Goal: Task Accomplishment & Management: Use online tool/utility

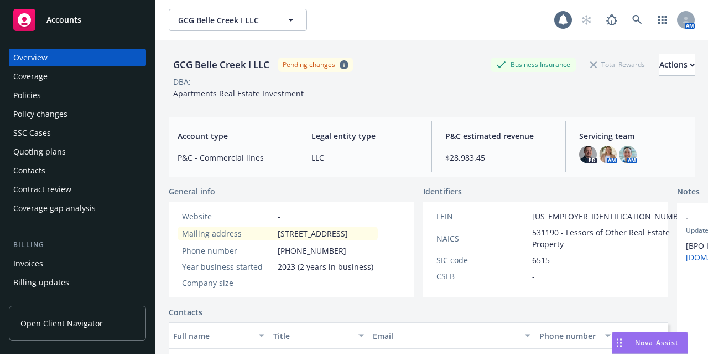
scroll to position [37, 0]
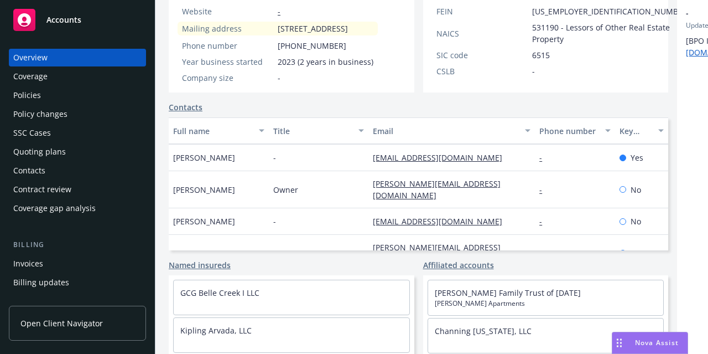
click at [90, 102] on div "Policies" at bounding box center [77, 95] width 128 height 18
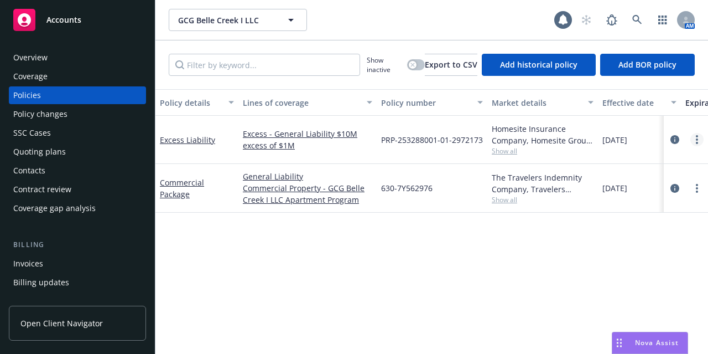
click at [694, 141] on link "more" at bounding box center [697, 139] width 13 height 13
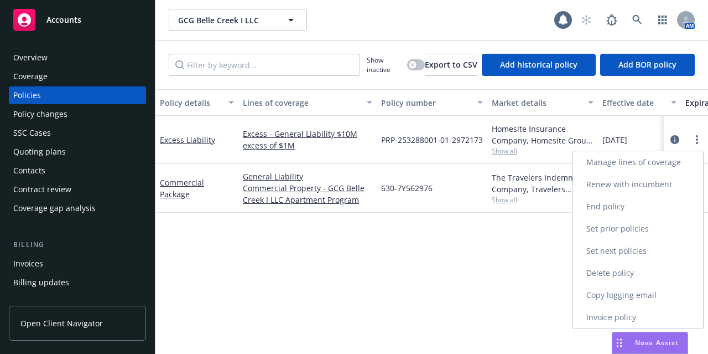
click at [656, 294] on link "Copy logging email" at bounding box center [638, 295] width 130 height 22
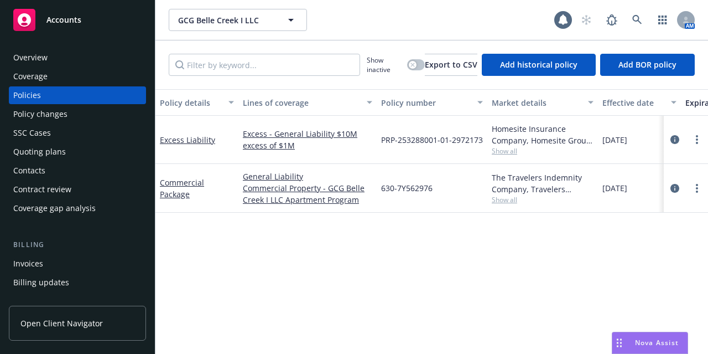
click at [89, 67] on div "Overview Coverage Policies Policy changes SSC Cases Quoting plans Contacts Cont…" at bounding box center [77, 133] width 137 height 168
click at [94, 58] on div "Overview" at bounding box center [77, 58] width 128 height 18
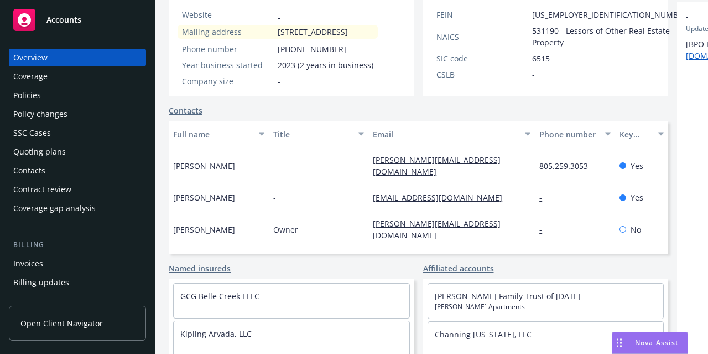
scroll to position [37, 0]
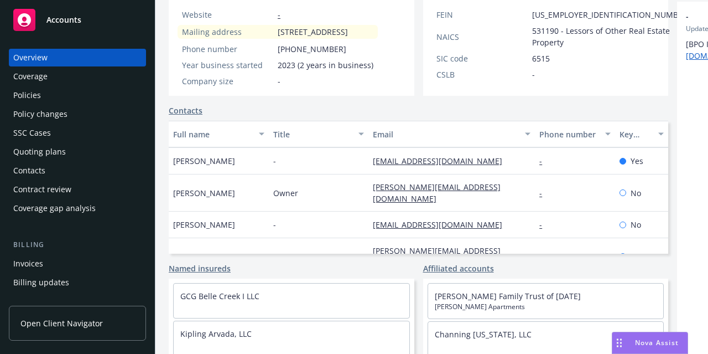
click at [91, 88] on div "Policies" at bounding box center [77, 95] width 128 height 18
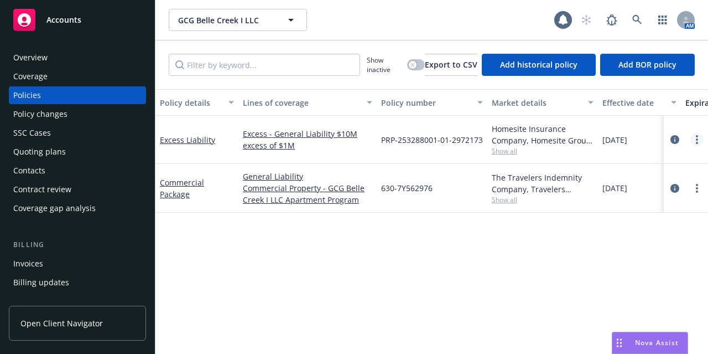
click at [698, 137] on icon "more" at bounding box center [697, 139] width 2 height 9
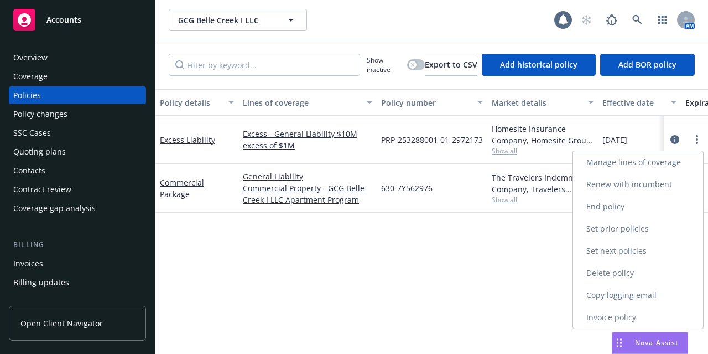
click at [641, 293] on link "Copy logging email" at bounding box center [638, 295] width 130 height 22
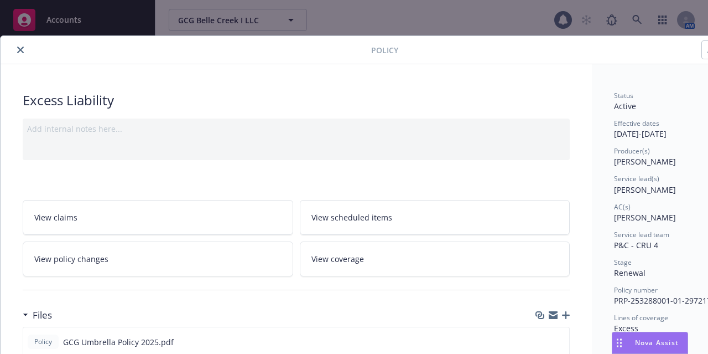
click at [20, 51] on icon "close" at bounding box center [20, 49] width 7 height 7
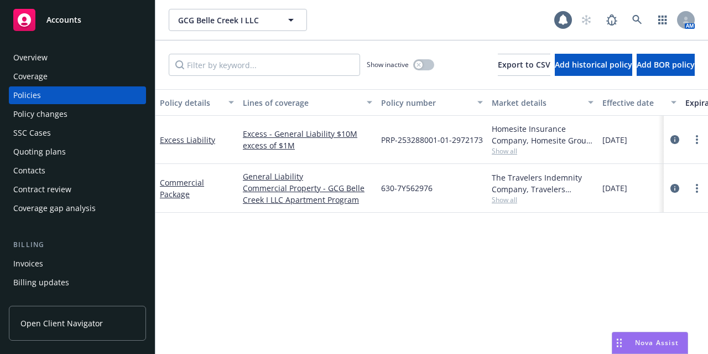
click at [76, 13] on div "Accounts" at bounding box center [77, 20] width 128 height 22
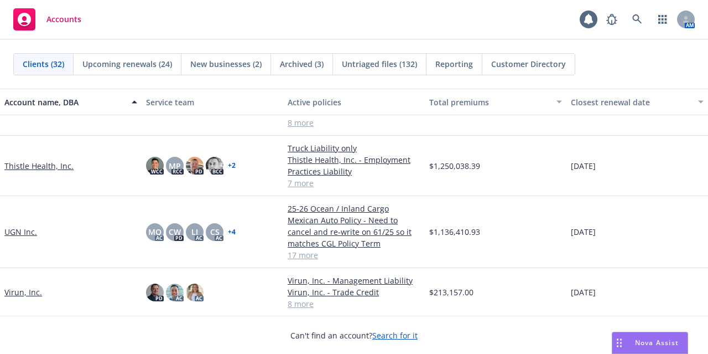
scroll to position [1268, 0]
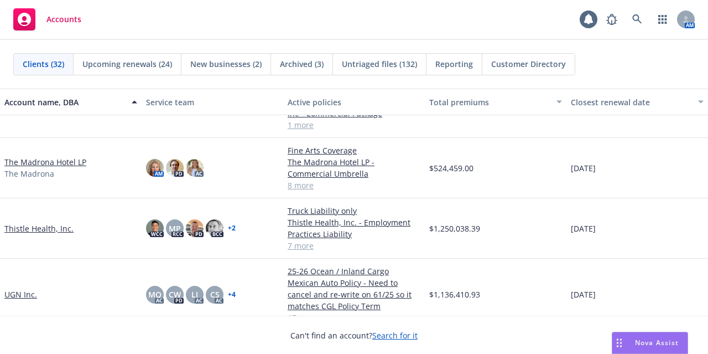
click at [65, 227] on link "Thistle Health, Inc." at bounding box center [38, 228] width 69 height 12
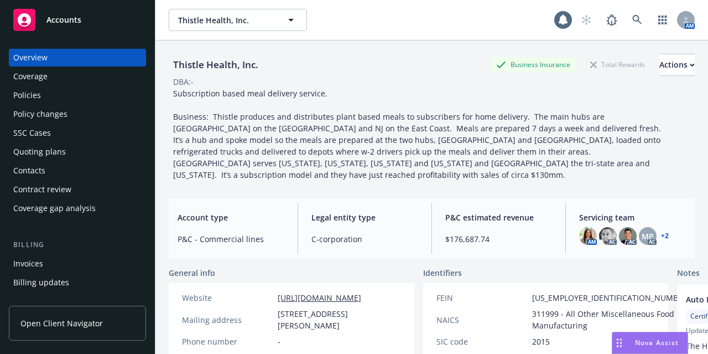
click at [115, 90] on div "Policies" at bounding box center [77, 95] width 128 height 18
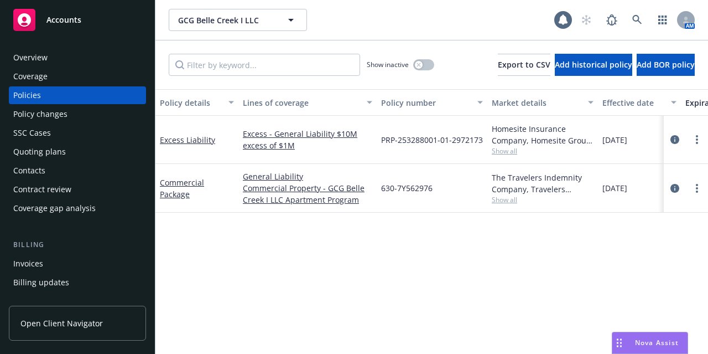
drag, startPoint x: 0, startPoint y: 0, endPoint x: 74, endPoint y: 15, distance: 75.7
click at [74, 15] on span "Accounts" at bounding box center [63, 19] width 35 height 9
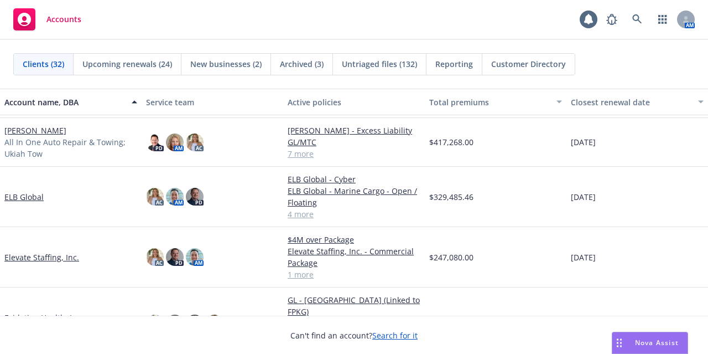
scroll to position [439, 0]
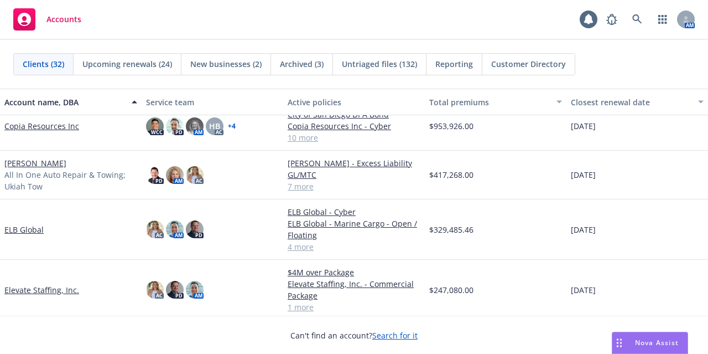
click at [61, 169] on link "Donald Keith Hewett" at bounding box center [35, 163] width 62 height 12
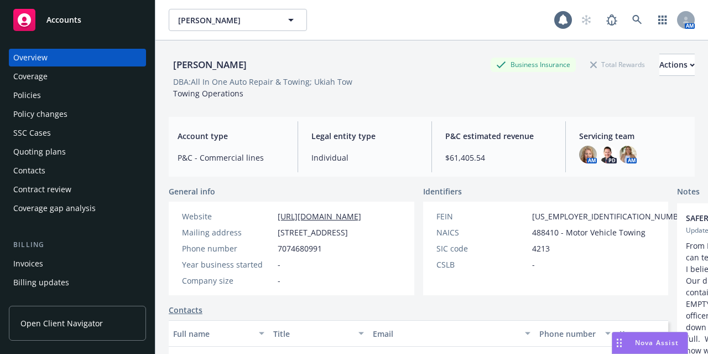
click at [115, 92] on div "Policies" at bounding box center [77, 95] width 128 height 18
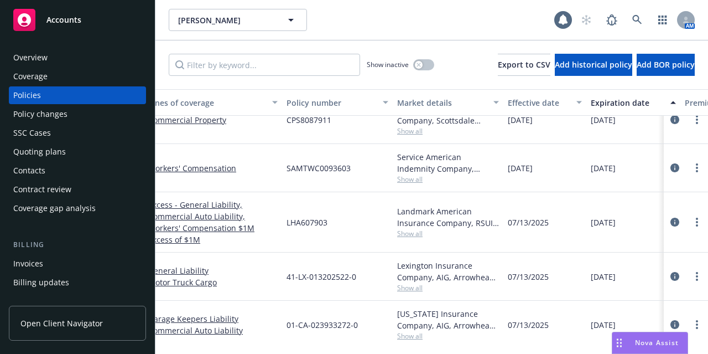
scroll to position [157, 0]
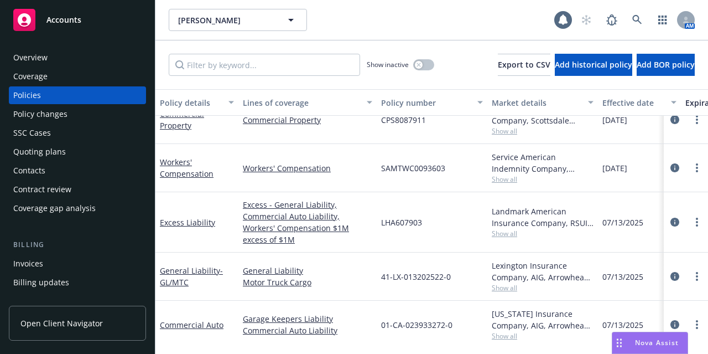
click at [509, 177] on span "Show all" at bounding box center [543, 178] width 102 height 9
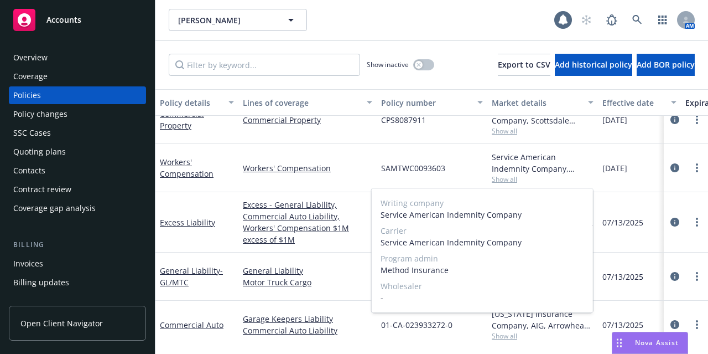
click at [504, 177] on span "Show all" at bounding box center [543, 178] width 102 height 9
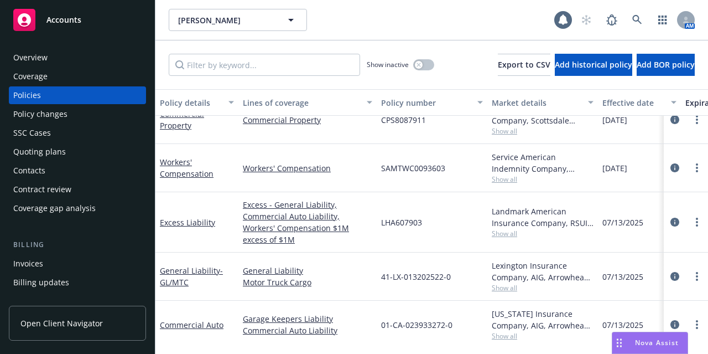
click at [89, 14] on div "Accounts" at bounding box center [77, 20] width 128 height 22
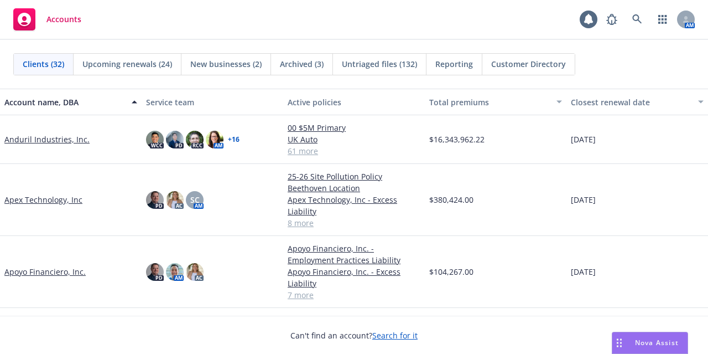
click at [47, 198] on link "Apex Technology, Inc" at bounding box center [43, 200] width 78 height 12
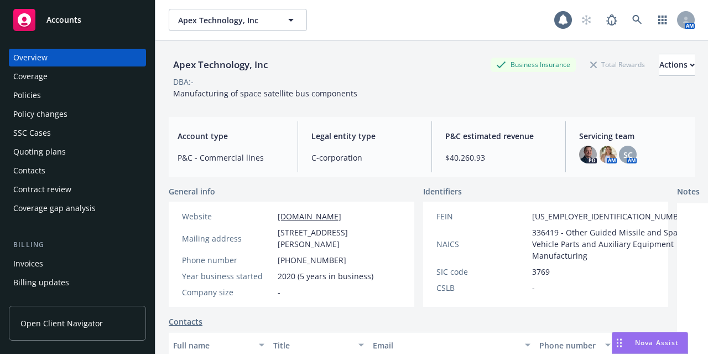
click at [59, 100] on div "Policies" at bounding box center [77, 95] width 128 height 18
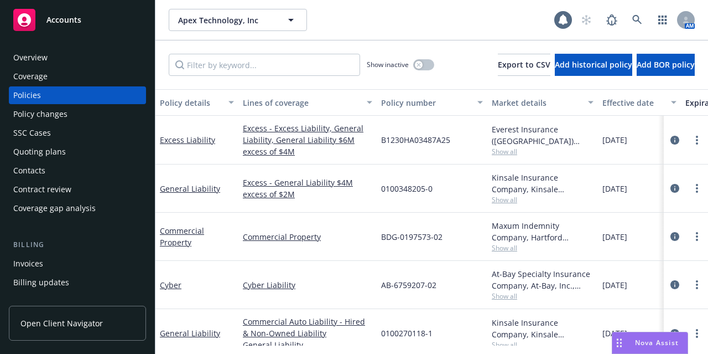
click at [80, 147] on div "Quoting plans" at bounding box center [77, 152] width 128 height 18
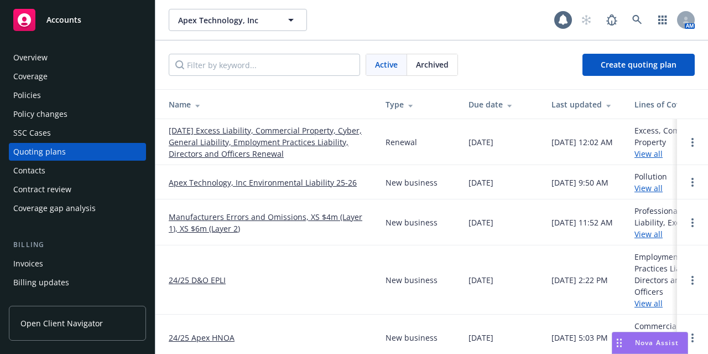
click at [255, 138] on link "09/15/25 Excess Liability, Commercial Property, Cyber, General Liability, Emplo…" at bounding box center [268, 142] width 199 height 35
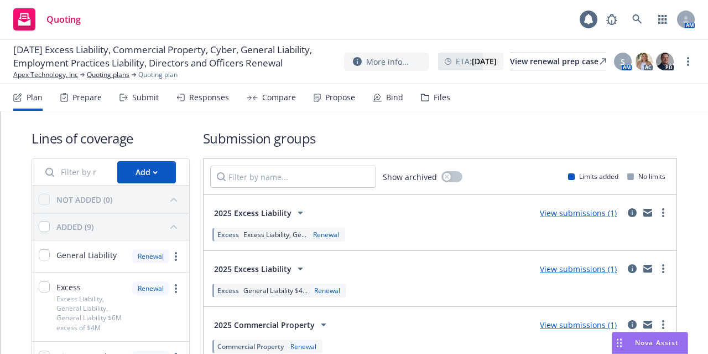
click at [152, 104] on div "Submit" at bounding box center [139, 97] width 39 height 27
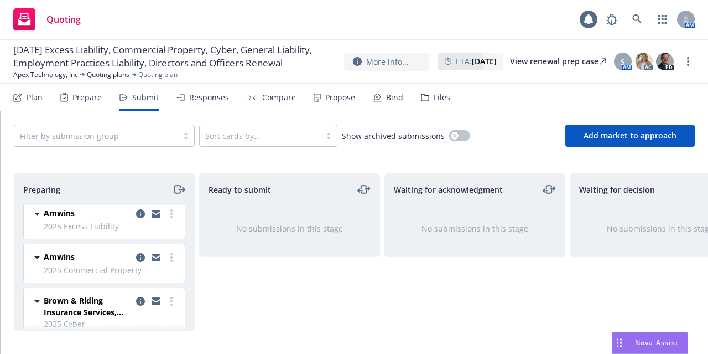
scroll to position [114, 0]
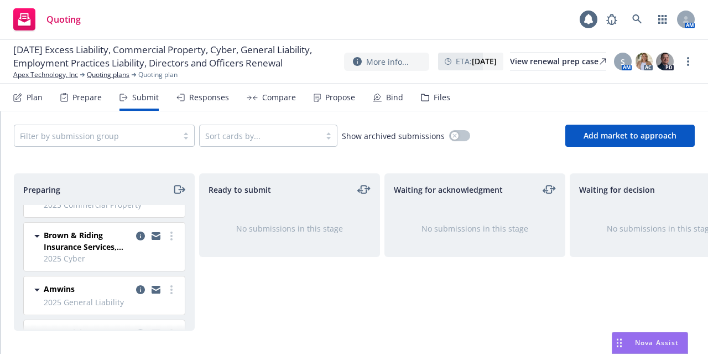
click at [40, 234] on icon at bounding box center [36, 235] width 13 height 13
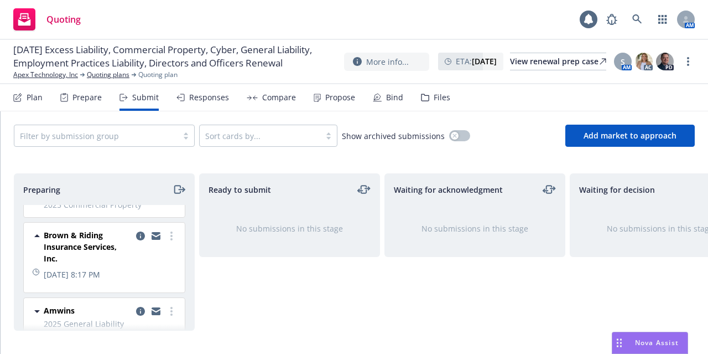
click at [40, 234] on icon at bounding box center [36, 235] width 13 height 13
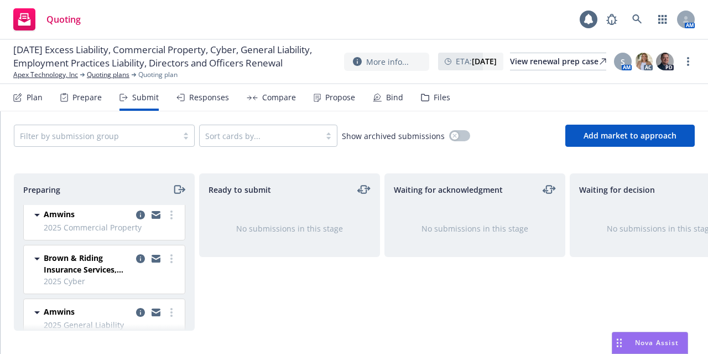
scroll to position [91, 0]
click at [170, 261] on circle "more" at bounding box center [171, 262] width 2 height 2
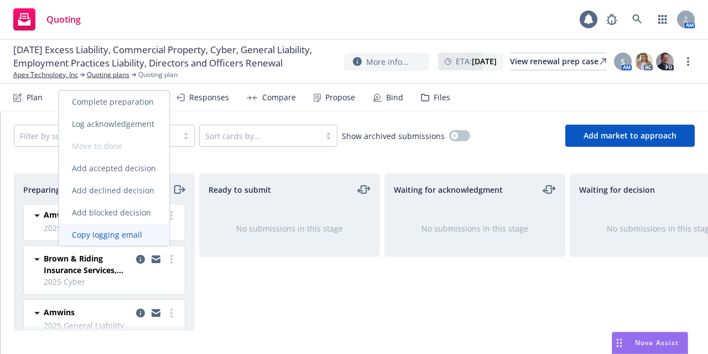
click at [135, 232] on span "Copy logging email" at bounding box center [107, 234] width 97 height 11
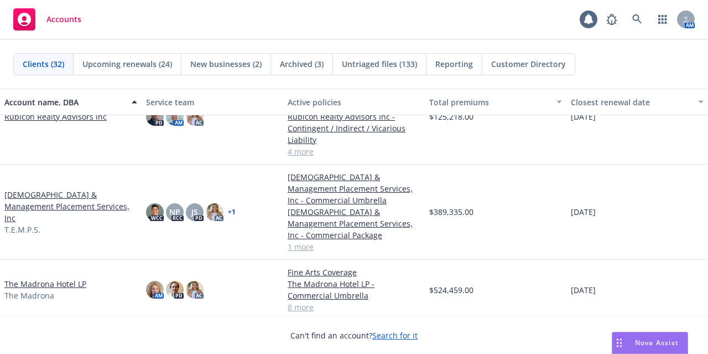
scroll to position [1052, 0]
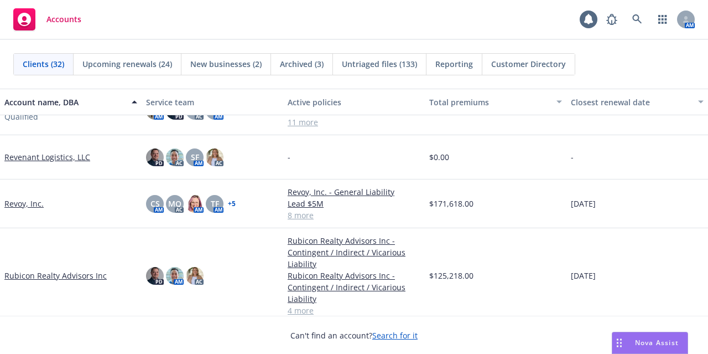
click at [52, 276] on link "Rubicon Realty Advisors Inc" at bounding box center [55, 276] width 102 height 12
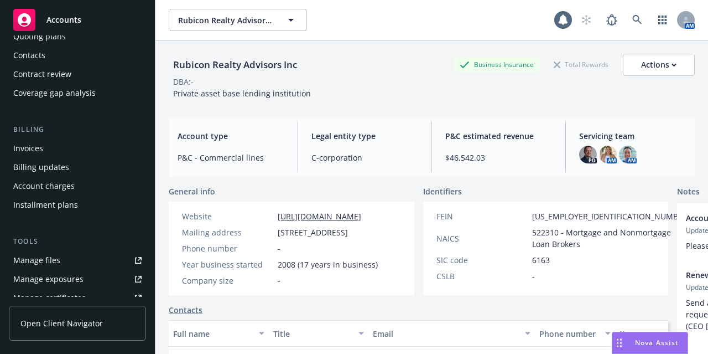
scroll to position [111, 0]
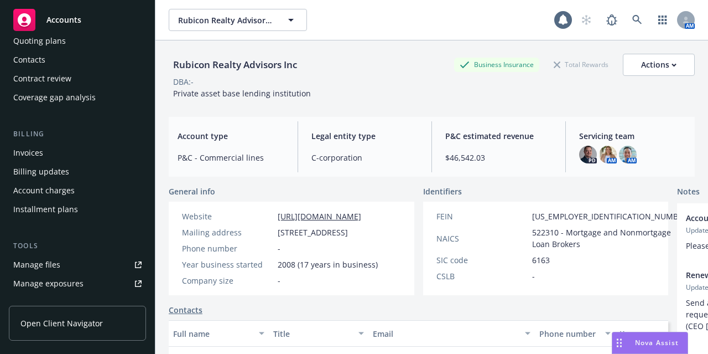
click at [90, 183] on div "Account charges" at bounding box center [77, 191] width 128 height 18
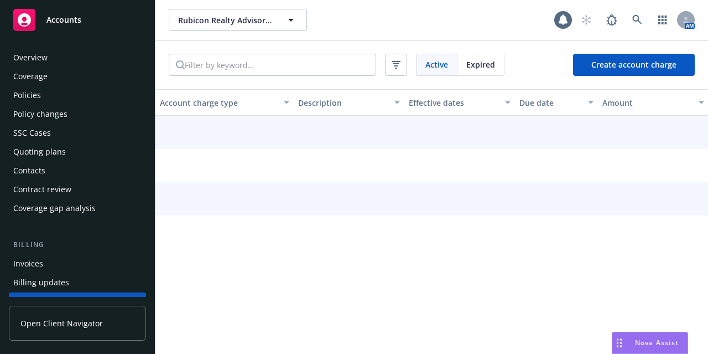
scroll to position [106, 0]
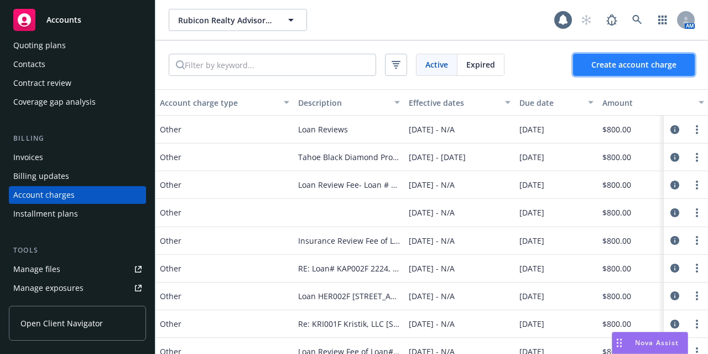
click at [597, 65] on span "Create account charge" at bounding box center [634, 64] width 85 height 11
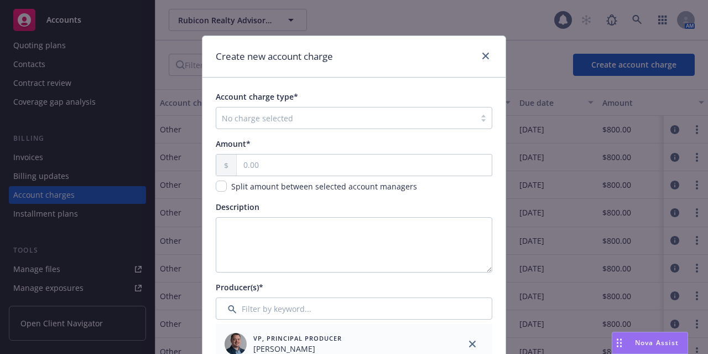
click at [359, 125] on div "No charge selected" at bounding box center [345, 118] width 259 height 18
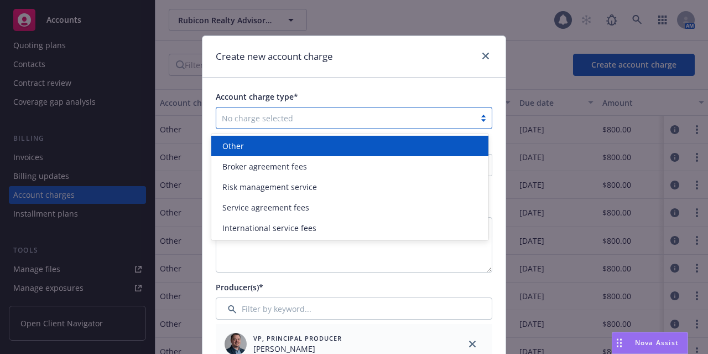
click at [338, 150] on div "Other" at bounding box center [350, 146] width 264 height 12
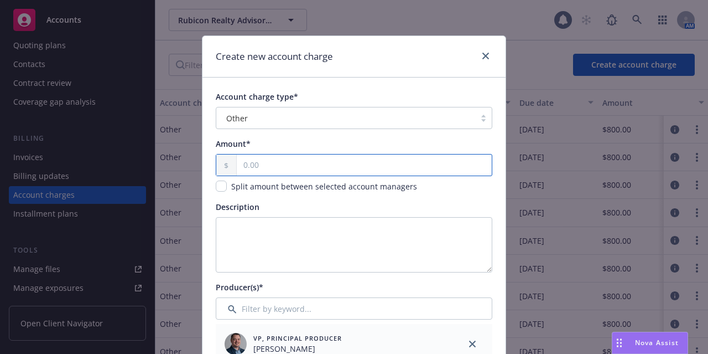
click at [258, 162] on input "text" at bounding box center [364, 164] width 255 height 21
type input "800.00"
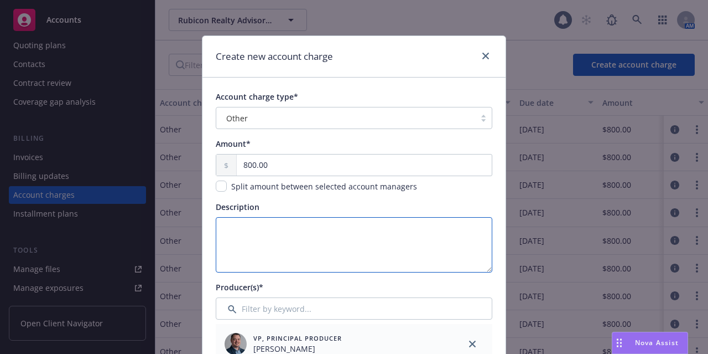
click at [270, 241] on textarea "Description" at bounding box center [354, 244] width 277 height 55
paste textarea "AIR001F 44280 Fremont Blvd. #3F"
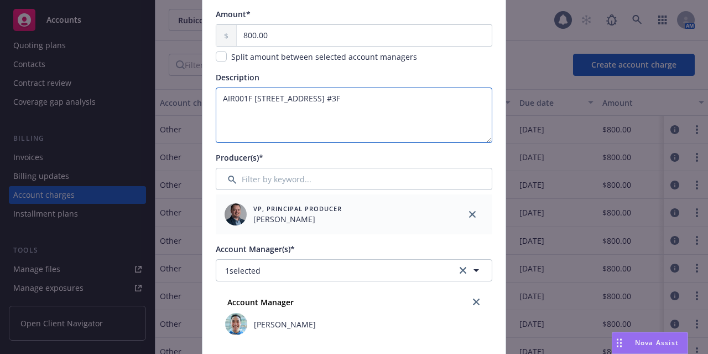
scroll to position [166, 0]
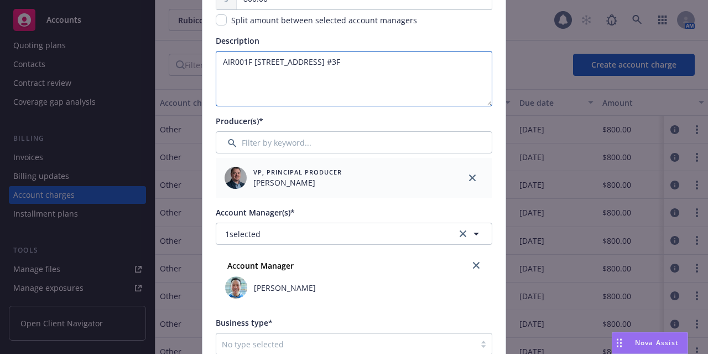
click at [249, 61] on textarea "AIR001F 44280 Fremont Blvd. #3F" at bounding box center [354, 78] width 277 height 55
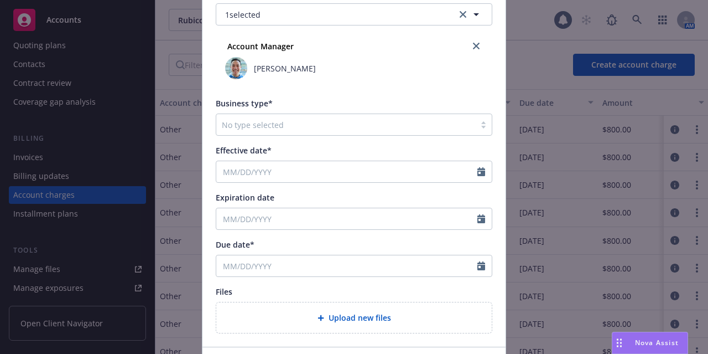
scroll to position [443, 0]
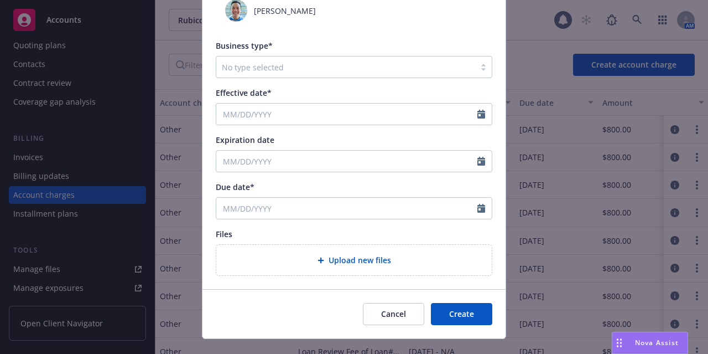
type textarea "AIR001F - [STREET_ADDRESS] #3F"
click at [476, 69] on div at bounding box center [483, 67] width 17 height 9
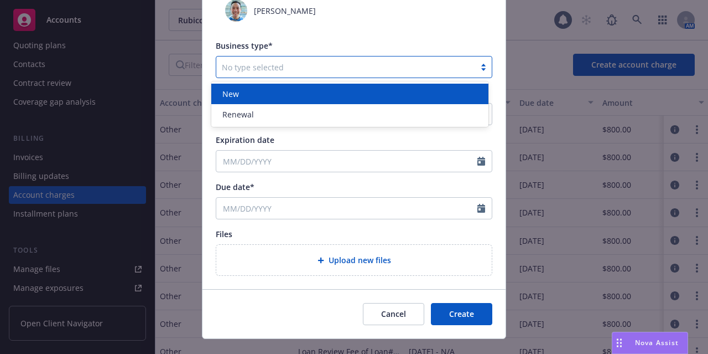
click at [476, 69] on div at bounding box center [483, 67] width 17 height 9
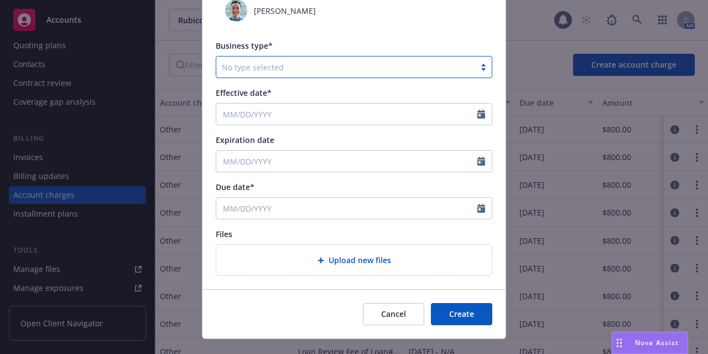
click at [438, 70] on div at bounding box center [346, 66] width 248 height 13
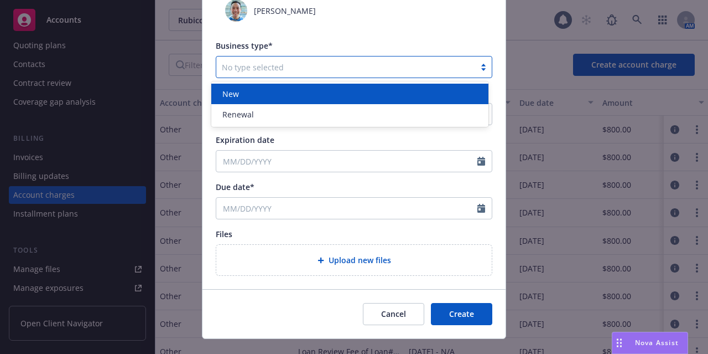
click at [428, 92] on div "New" at bounding box center [350, 94] width 264 height 12
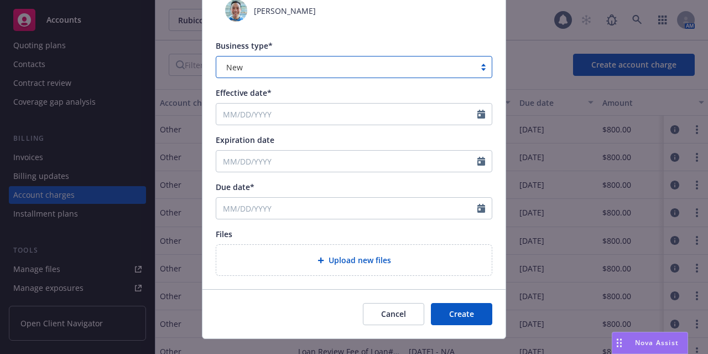
click at [481, 112] on div at bounding box center [485, 113] width 14 height 21
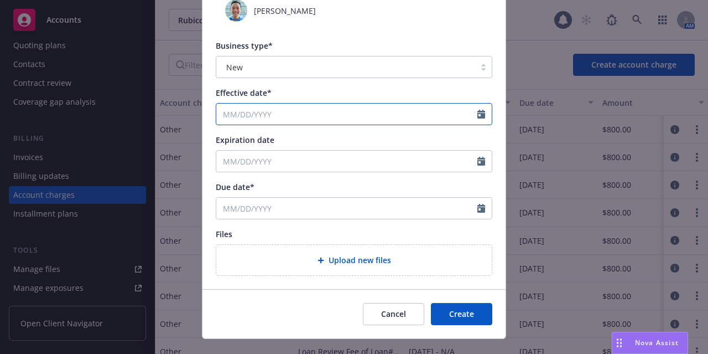
click at [480, 113] on icon "Calendar" at bounding box center [482, 114] width 8 height 9
select select "8"
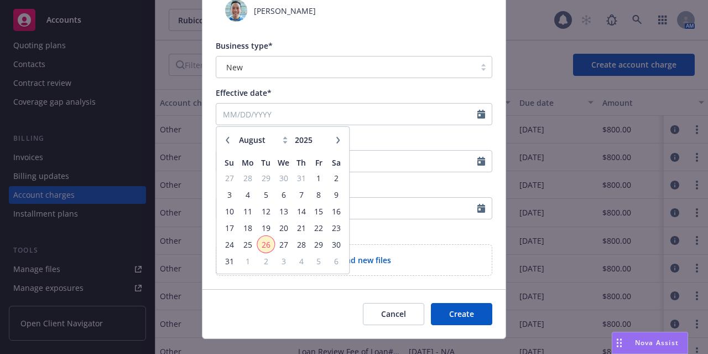
click at [268, 246] on span "26" at bounding box center [265, 244] width 15 height 14
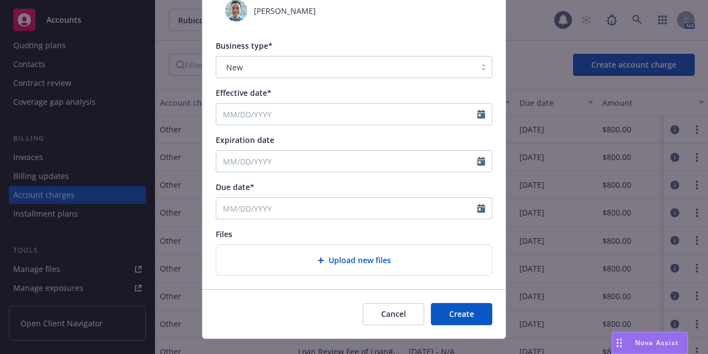
type input "08/26/2025"
type input "08/26/2026"
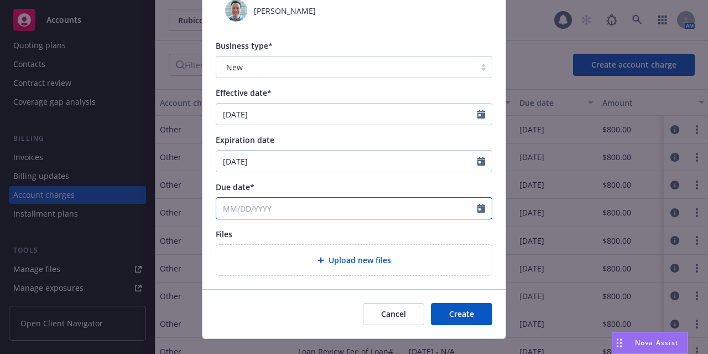
click at [479, 205] on icon "Calendar" at bounding box center [482, 208] width 8 height 9
select select "8"
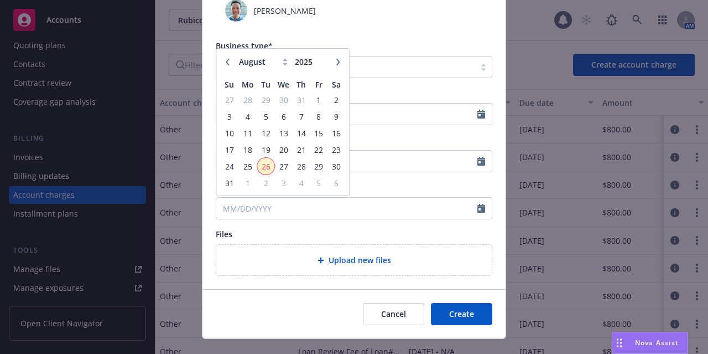
click at [262, 167] on span "26" at bounding box center [265, 166] width 15 height 14
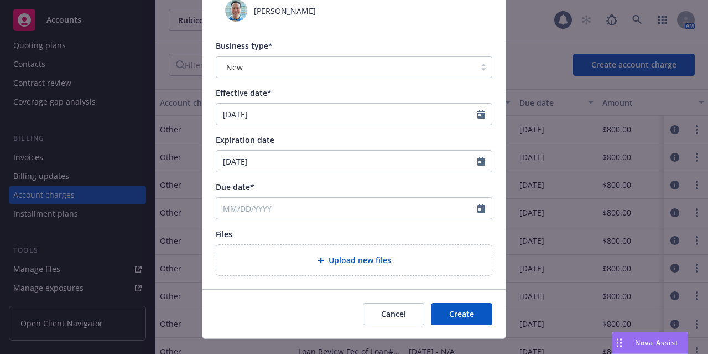
type input "08/26/2025"
click at [473, 308] on button "Create" at bounding box center [461, 314] width 61 height 22
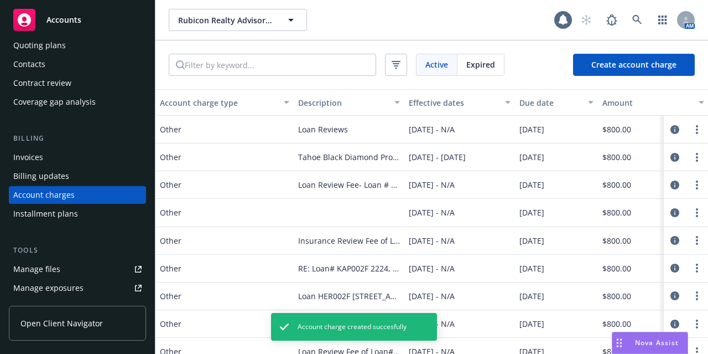
click at [71, 157] on div "Invoices" at bounding box center [77, 157] width 128 height 18
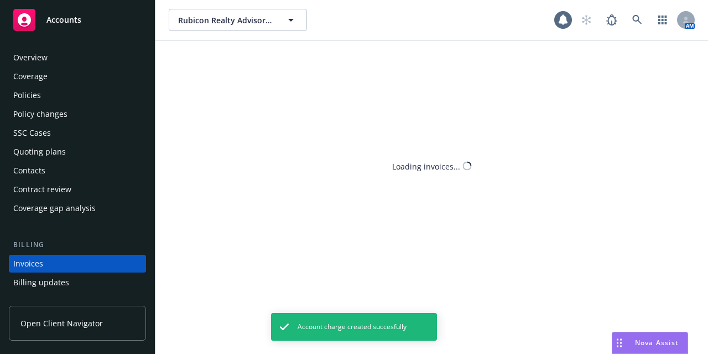
scroll to position [69, 0]
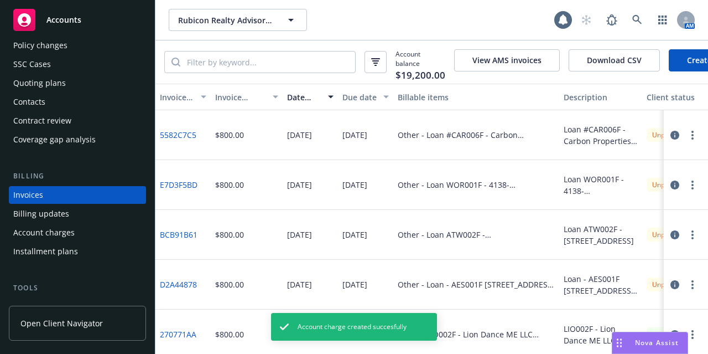
click at [679, 60] on link "Create Invoice" at bounding box center [714, 60] width 90 height 22
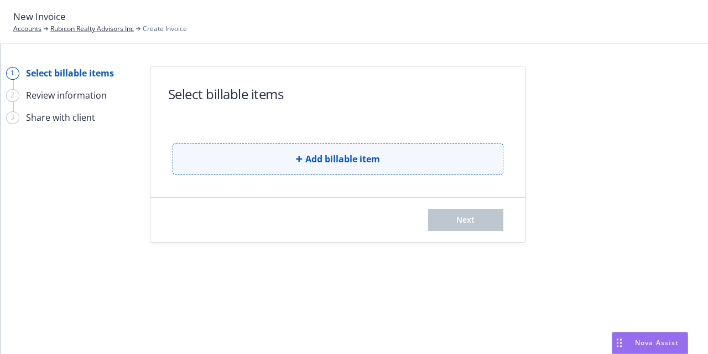
click at [292, 157] on button "Add billable item" at bounding box center [338, 159] width 331 height 32
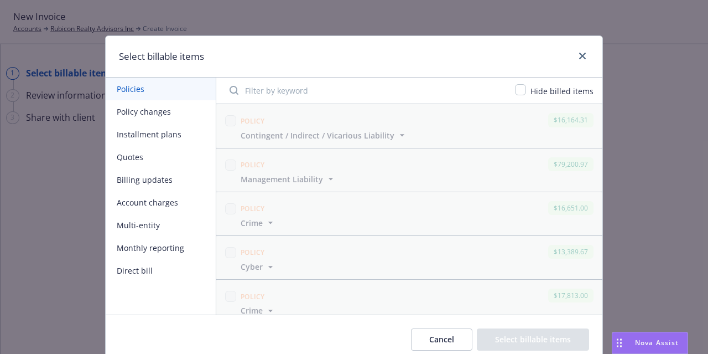
click at [152, 200] on button "Account charges" at bounding box center [161, 202] width 110 height 23
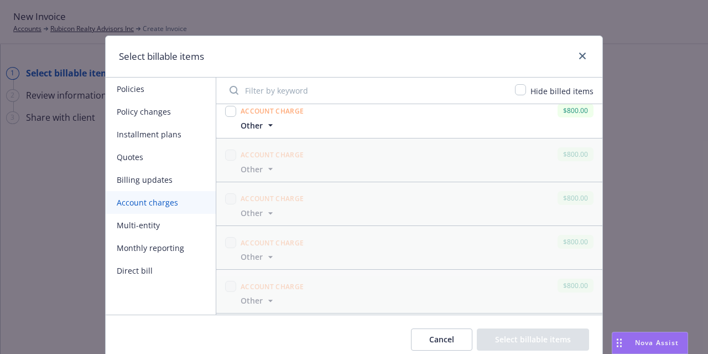
scroll to position [1882, 0]
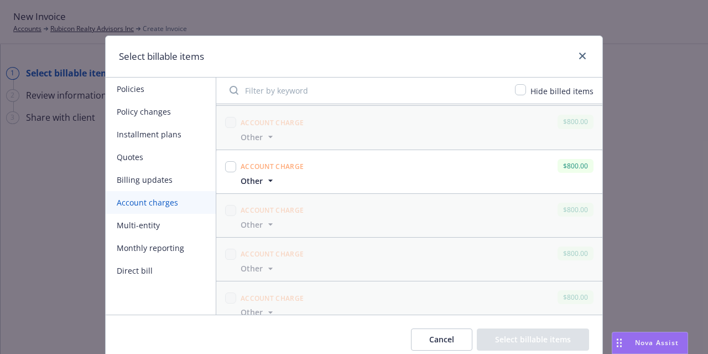
click at [241, 175] on span "Other" at bounding box center [252, 181] width 22 height 12
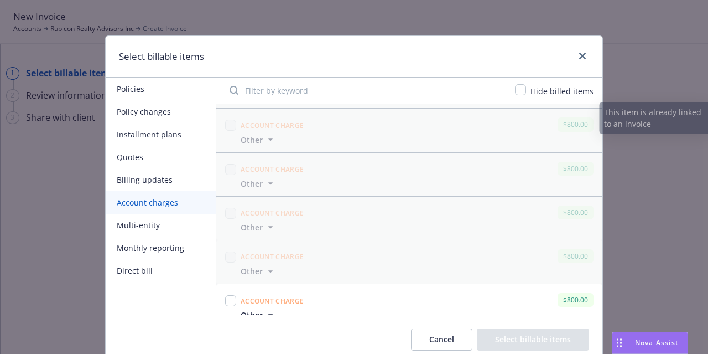
scroll to position [2546, 0]
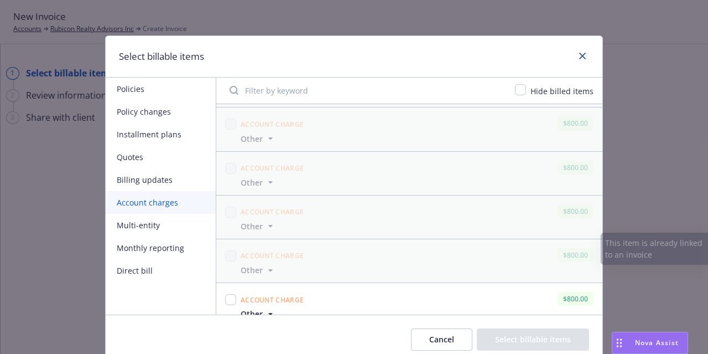
click at [266, 308] on icon "button" at bounding box center [270, 313] width 11 height 11
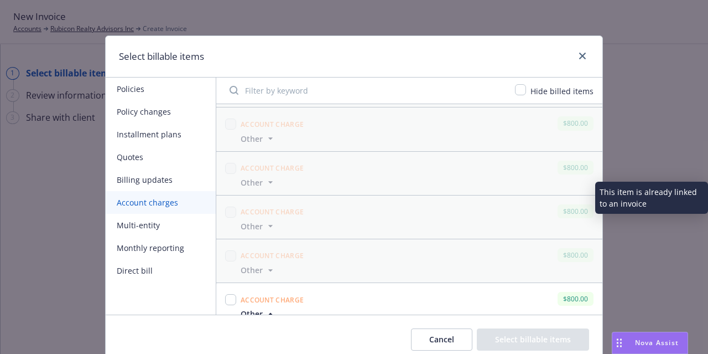
scroll to position [2599, 0]
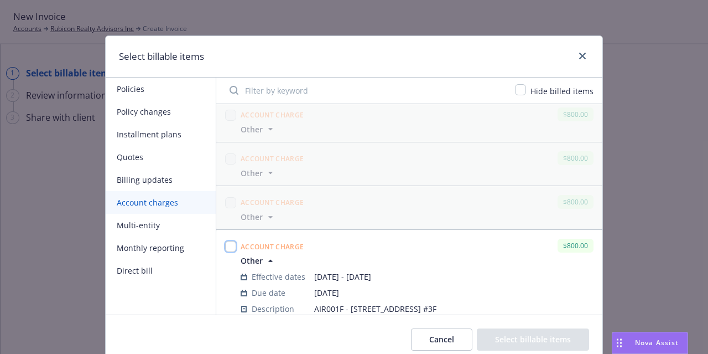
click at [225, 241] on input "checkbox" at bounding box center [230, 246] width 11 height 11
checkbox input "true"
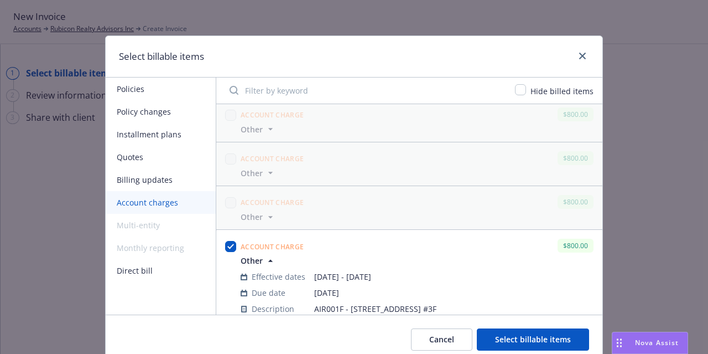
click at [545, 333] on button "Select billable items" at bounding box center [533, 339] width 112 height 22
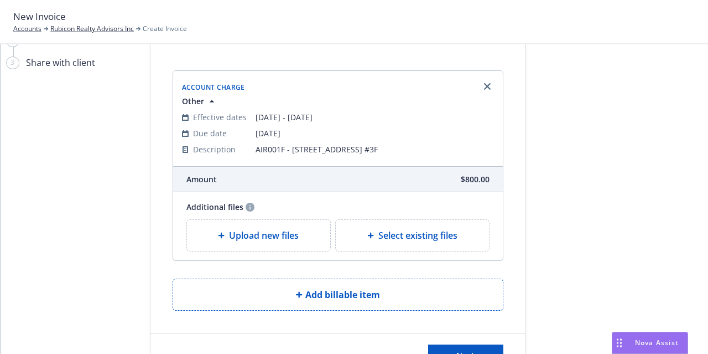
scroll to position [99, 0]
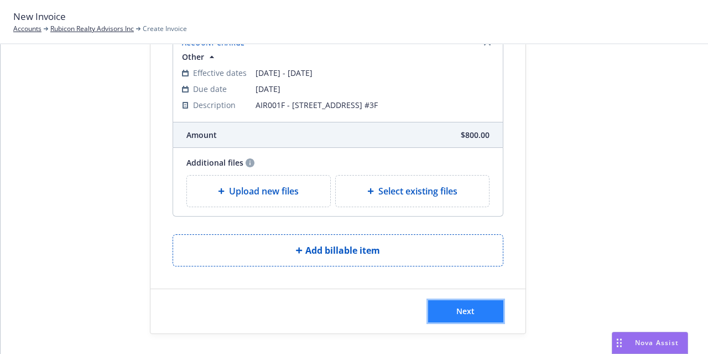
click at [485, 313] on button "Next" at bounding box center [465, 311] width 75 height 22
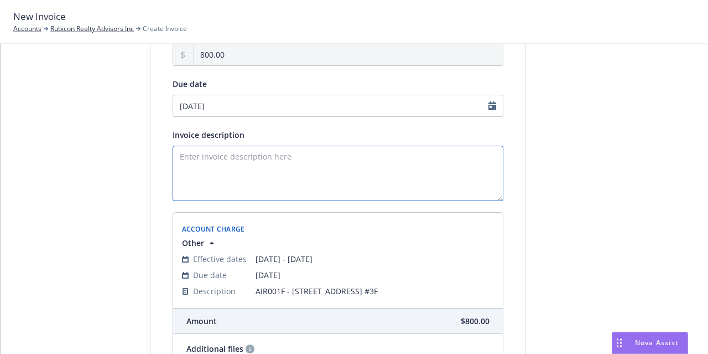
click at [194, 167] on textarea "Invoice description" at bounding box center [338, 173] width 331 height 55
paste textarea "AIR001F 44280 Fremont Blvd. #3F"
click at [204, 154] on textarea "AIR001F 44280 Fremont Blvd. #3F" at bounding box center [338, 173] width 331 height 55
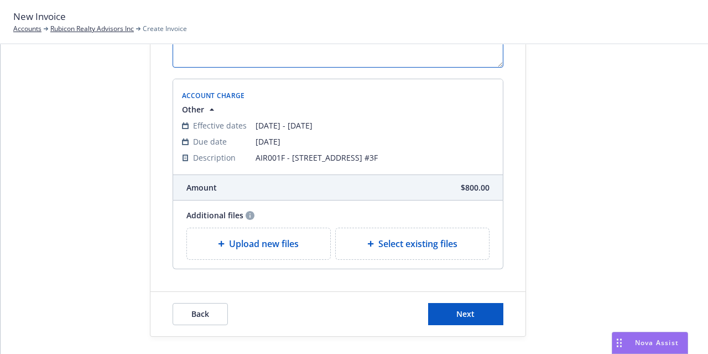
scroll to position [235, 0]
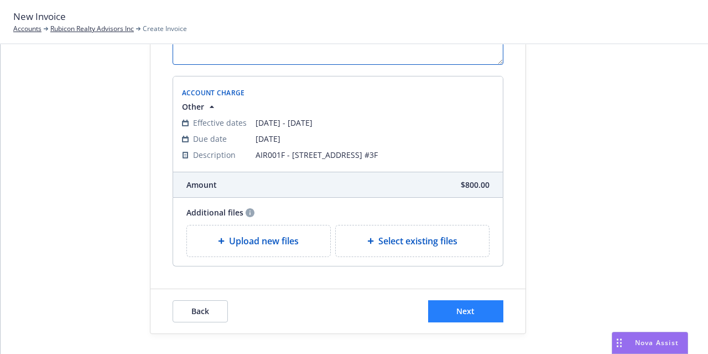
type textarea "AIR001F - [STREET_ADDRESS] #3F"
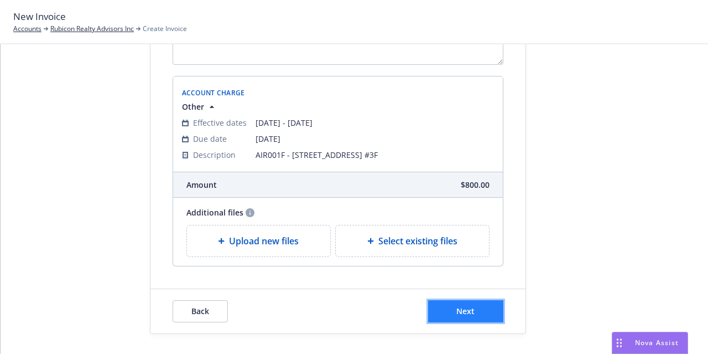
click at [487, 310] on button "Next" at bounding box center [465, 311] width 75 height 22
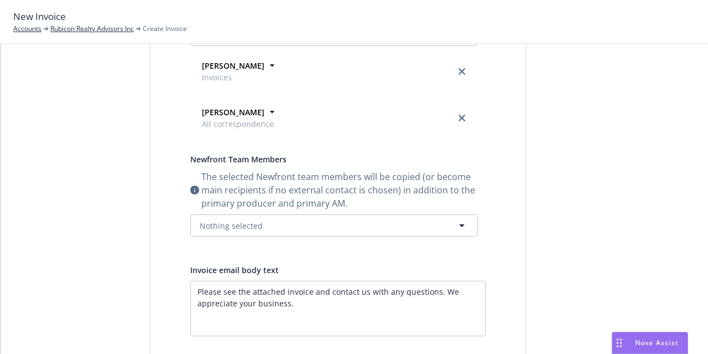
scroll to position [0, 0]
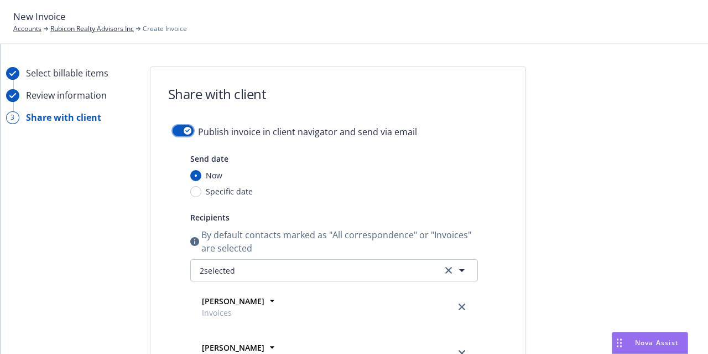
click at [185, 129] on icon "button" at bounding box center [187, 130] width 4 height 3
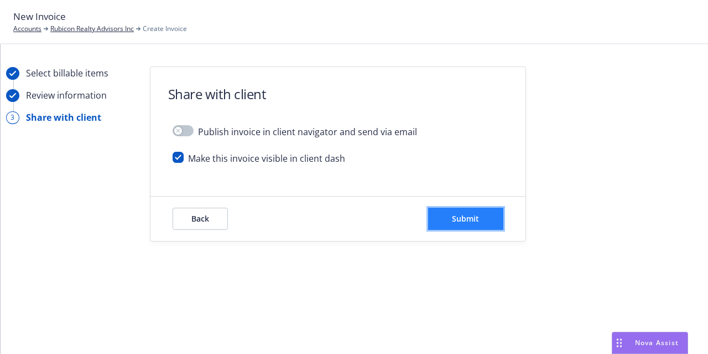
click at [475, 224] on button "Submit" at bounding box center [465, 219] width 75 height 22
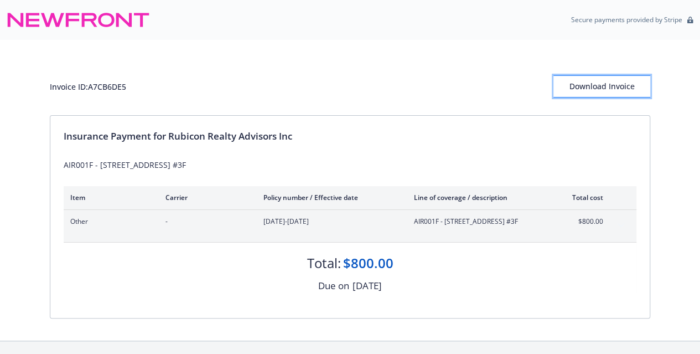
click at [609, 91] on div "Download Invoice" at bounding box center [601, 86] width 97 height 21
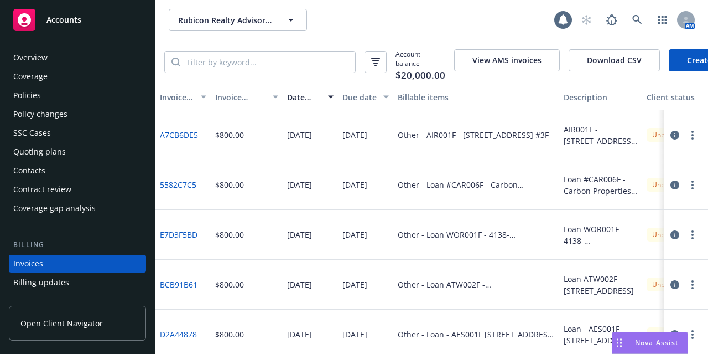
scroll to position [69, 0]
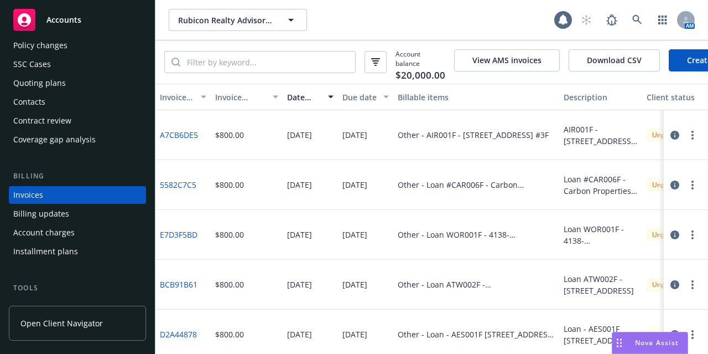
click at [95, 23] on div "Accounts" at bounding box center [77, 20] width 128 height 22
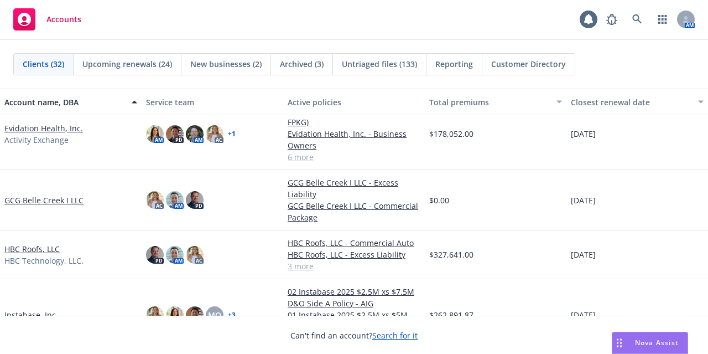
scroll to position [498, 0]
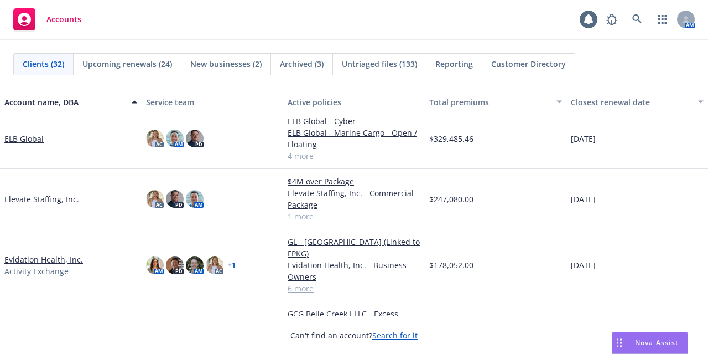
click at [39, 144] on link "ELB Global" at bounding box center [23, 139] width 39 height 12
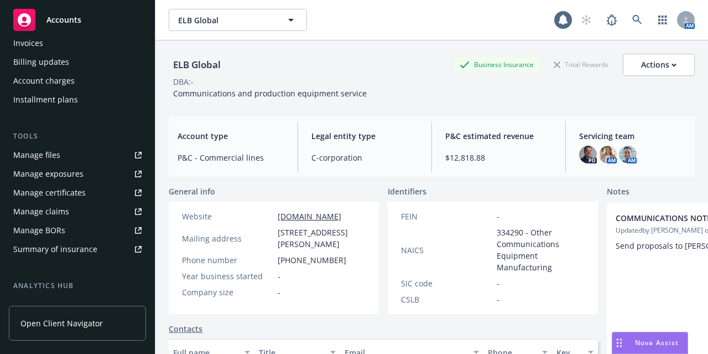
scroll to position [221, 0]
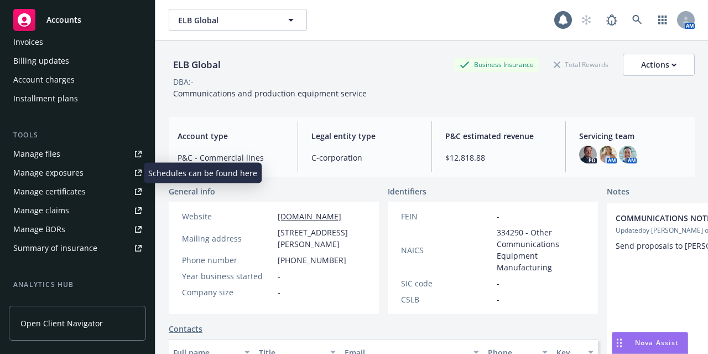
click at [92, 179] on link "Manage exposures" at bounding box center [77, 173] width 137 height 18
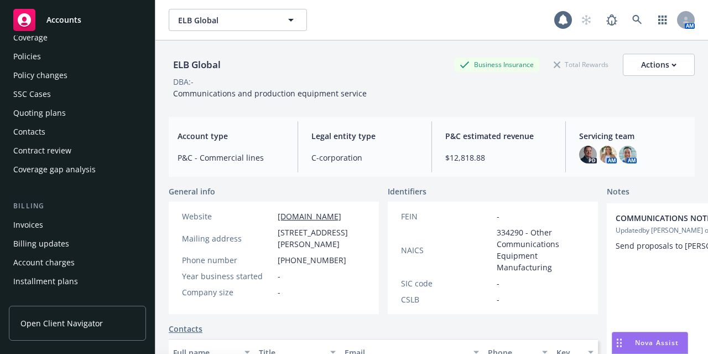
scroll to position [0, 0]
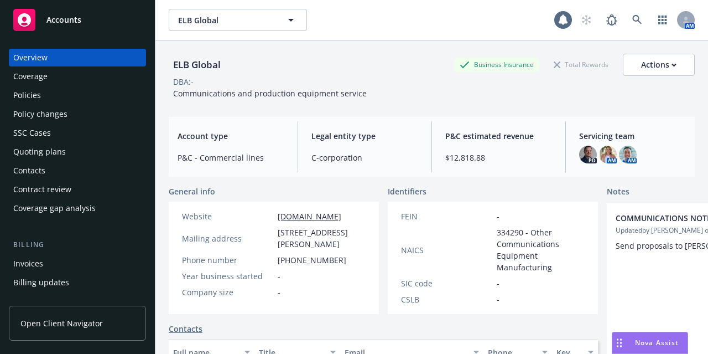
click at [100, 108] on div "Policy changes" at bounding box center [77, 114] width 128 height 18
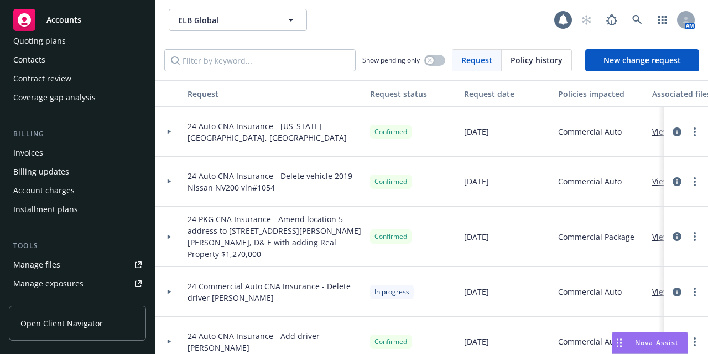
scroll to position [166, 0]
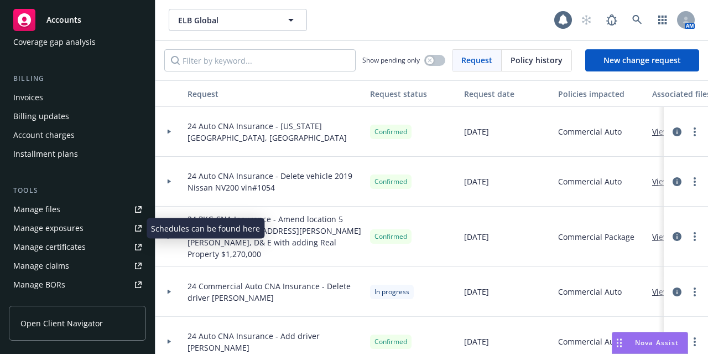
click at [84, 222] on link "Manage exposures" at bounding box center [77, 228] width 137 height 18
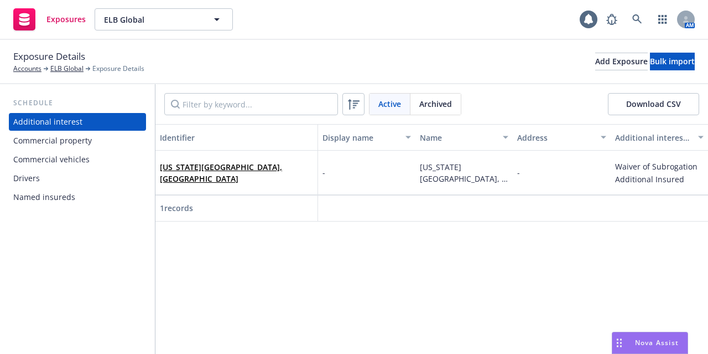
click at [91, 178] on div "Drivers" at bounding box center [77, 178] width 128 height 18
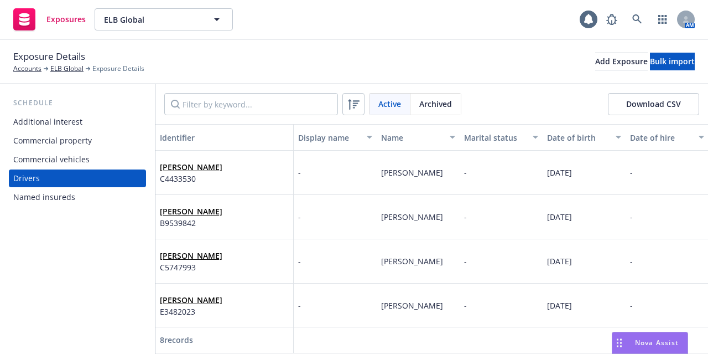
click at [293, 53] on div "Exposure Details Accounts ELB Global Exposure Details Add Exposure Bulk import" at bounding box center [354, 61] width 682 height 24
click at [664, 103] on button "Download CSV" at bounding box center [653, 104] width 91 height 22
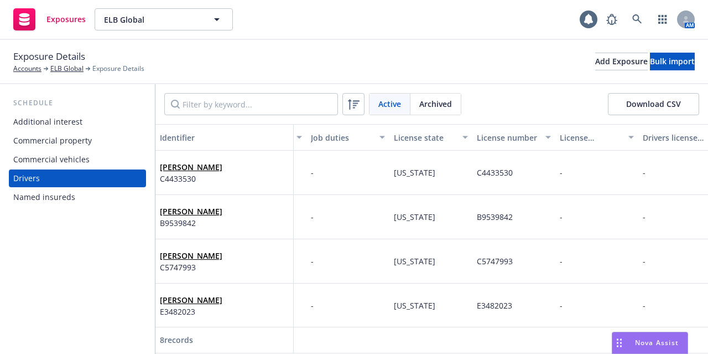
scroll to position [0, 432]
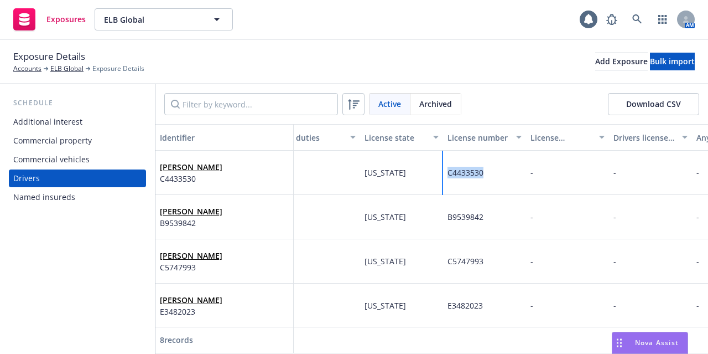
drag, startPoint x: 487, startPoint y: 171, endPoint x: 449, endPoint y: 173, distance: 38.3
click at [449, 173] on div "C4433530" at bounding box center [484, 173] width 83 height 44
copy span "C4433530"
drag, startPoint x: 493, startPoint y: 214, endPoint x: 447, endPoint y: 215, distance: 45.4
click at [447, 215] on div "B9539842" at bounding box center [484, 217] width 83 height 44
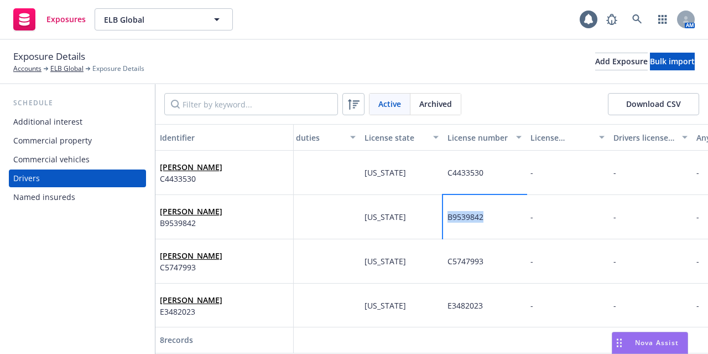
copy span "B9539842"
click at [501, 80] on div "Exposure Details Accounts ELB Global Exposure Details Add Exposure Bulk import" at bounding box center [354, 62] width 708 height 44
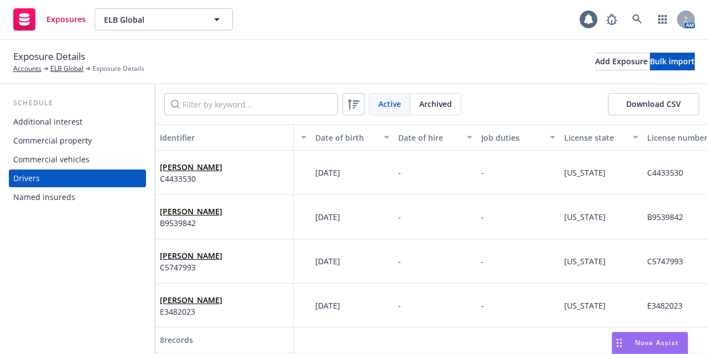
scroll to position [0, 230]
drag, startPoint x: 690, startPoint y: 260, endPoint x: 649, endPoint y: 267, distance: 40.9
click at [649, 267] on div "C5747993" at bounding box center [686, 261] width 83 height 44
copy span "C5747993"
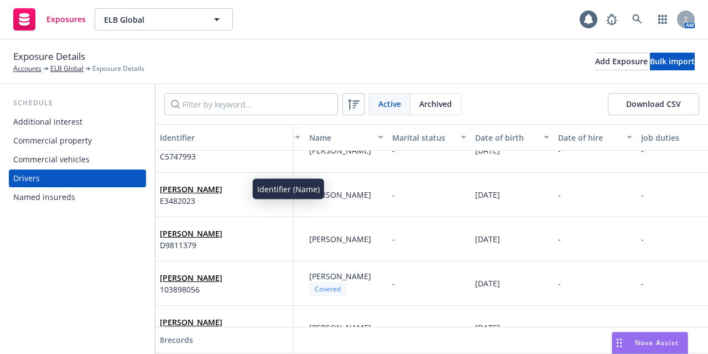
scroll to position [111, 0]
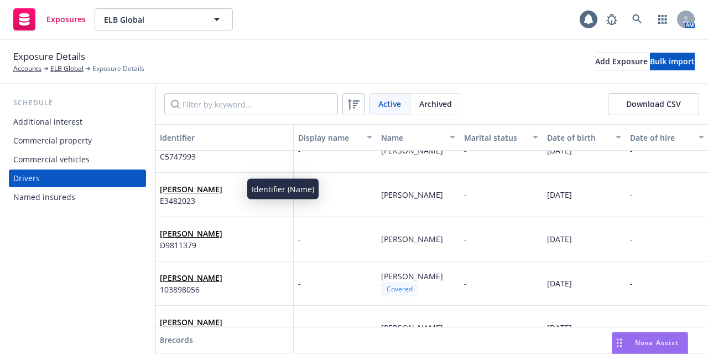
drag, startPoint x: 203, startPoint y: 185, endPoint x: 160, endPoint y: 190, distance: 42.3
click at [160, 190] on div "Felix Cardenas-Lomeli E3482023" at bounding box center [224, 194] width 129 height 30
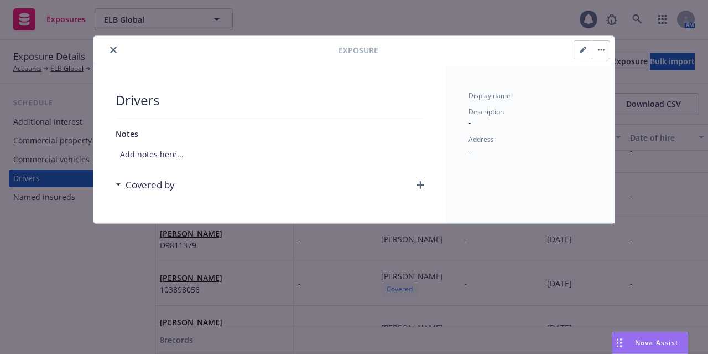
drag, startPoint x: 170, startPoint y: 187, endPoint x: 499, endPoint y: 198, distance: 328.4
click at [499, 198] on div "Display name Description - Address -" at bounding box center [531, 143] width 168 height 159
click at [110, 52] on button "close" at bounding box center [113, 49] width 13 height 13
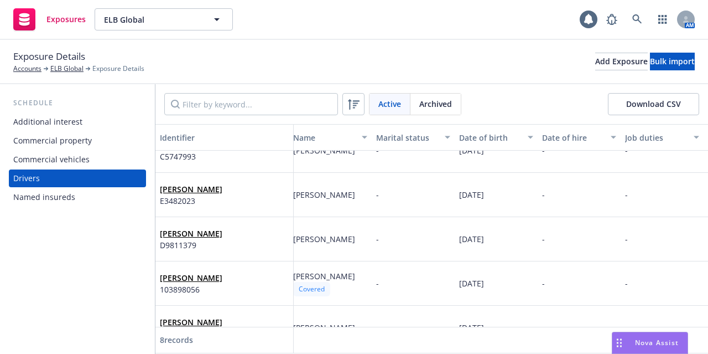
scroll to position [111, 60]
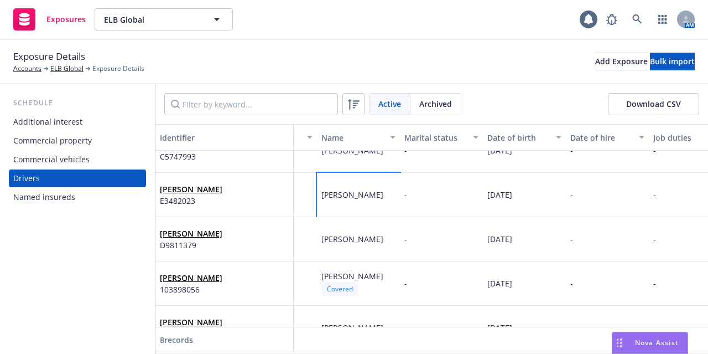
drag, startPoint x: 361, startPoint y: 206, endPoint x: 320, endPoint y: 188, distance: 44.6
click at [320, 188] on div "Felix Cardenas-Lomeli" at bounding box center [358, 195] width 83 height 44
copy span "Felix Cardenas-Lomeli"
drag, startPoint x: 537, startPoint y: 193, endPoint x: 486, endPoint y: 194, distance: 50.4
click at [486, 194] on div "05/16/1992" at bounding box center [524, 195] width 83 height 44
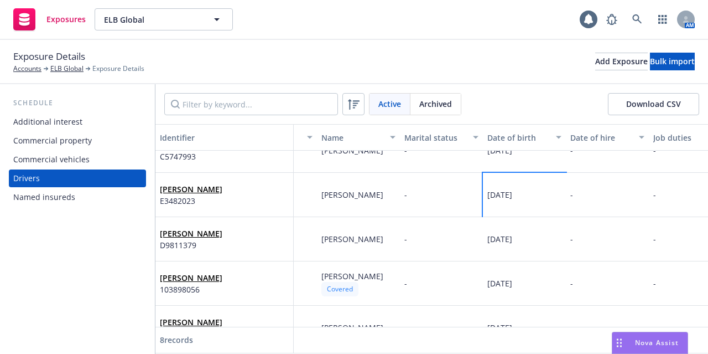
copy span "05/16/1992"
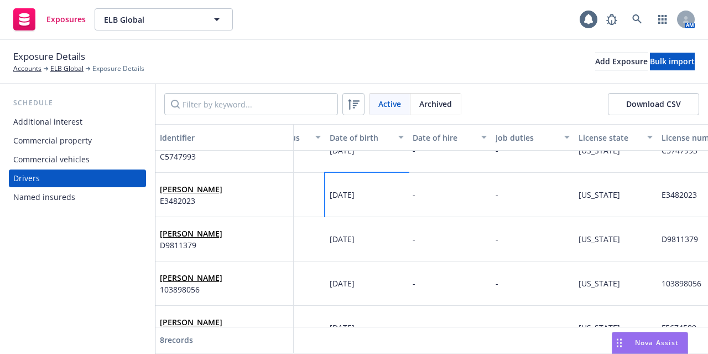
scroll to position [111, 249]
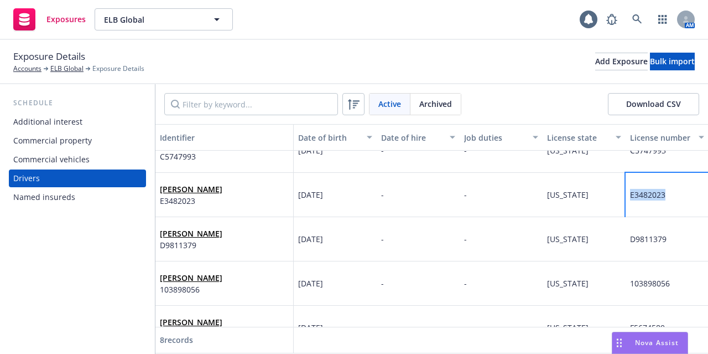
drag, startPoint x: 669, startPoint y: 191, endPoint x: 629, endPoint y: 196, distance: 39.6
click at [629, 196] on div "E3482023" at bounding box center [667, 195] width 83 height 44
copy span "E3482023"
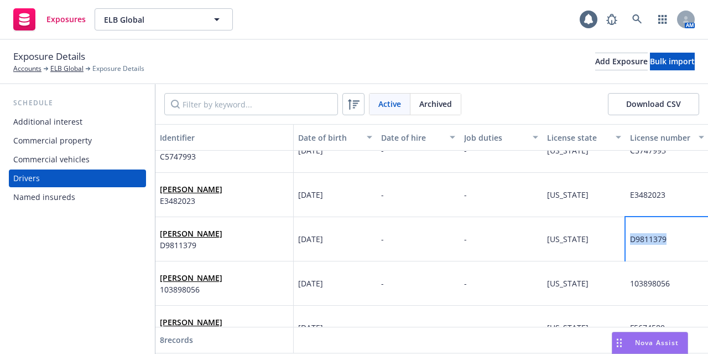
drag, startPoint x: 675, startPoint y: 241, endPoint x: 630, endPoint y: 246, distance: 45.0
click at [630, 246] on div "D9811379" at bounding box center [667, 239] width 83 height 44
copy span "D9811379"
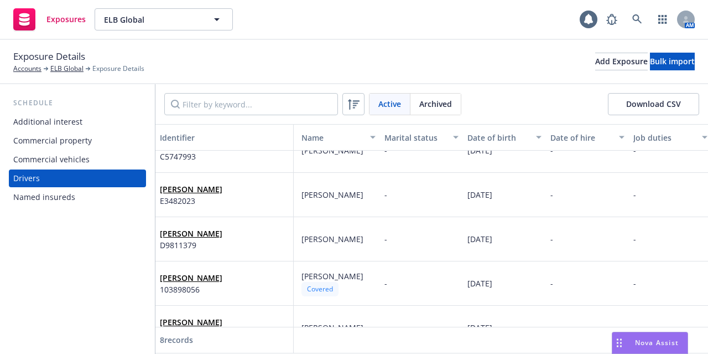
scroll to position [111, 79]
drag, startPoint x: 358, startPoint y: 236, endPoint x: 299, endPoint y: 241, distance: 58.8
click at [299, 241] on div "Xaiver Brooks" at bounding box center [339, 239] width 83 height 44
copy span "Xaiver Brooks"
drag, startPoint x: 515, startPoint y: 235, endPoint x: 464, endPoint y: 236, distance: 50.9
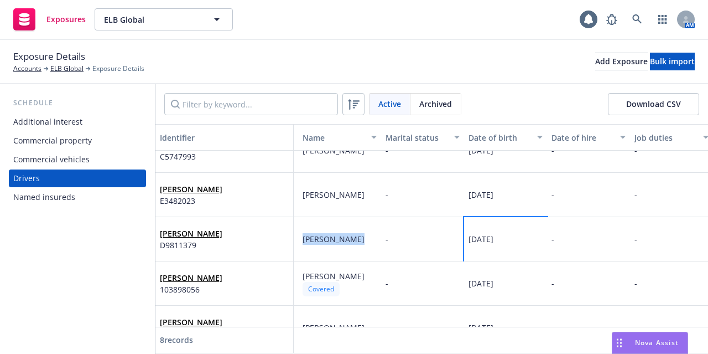
click at [464, 236] on div "02/13/1990" at bounding box center [505, 239] width 83 height 44
copy span "02/13/1990"
drag, startPoint x: 339, startPoint y: 283, endPoint x: 302, endPoint y: 273, distance: 38.0
click at [303, 273] on div "Aungeleigha Haylock" at bounding box center [334, 276] width 62 height 12
copy span "Aungeleigha Haylock"
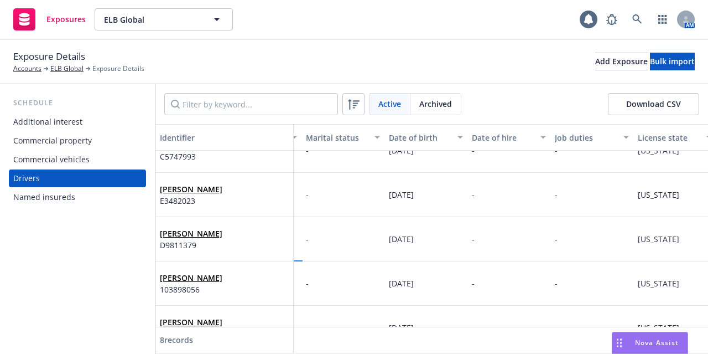
scroll to position [111, 229]
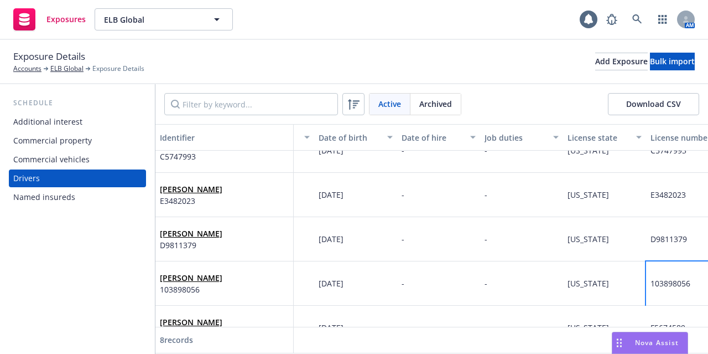
drag, startPoint x: 695, startPoint y: 281, endPoint x: 651, endPoint y: 284, distance: 43.8
click at [651, 284] on div "103898056" at bounding box center [687, 283] width 83 height 44
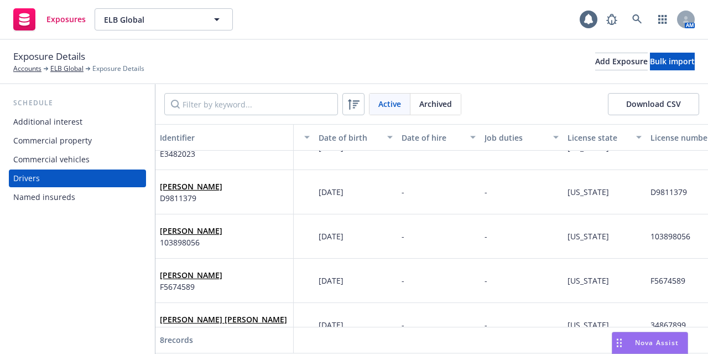
scroll to position [187, 229]
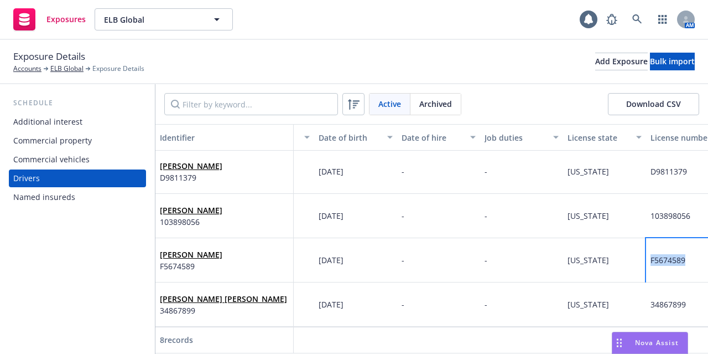
drag, startPoint x: 691, startPoint y: 251, endPoint x: 651, endPoint y: 256, distance: 40.2
click at [651, 256] on div "F5674589" at bounding box center [687, 260] width 83 height 44
drag, startPoint x: 367, startPoint y: 253, endPoint x: 319, endPoint y: 256, distance: 48.2
click at [317, 257] on div "01/22/1998" at bounding box center [355, 260] width 83 height 44
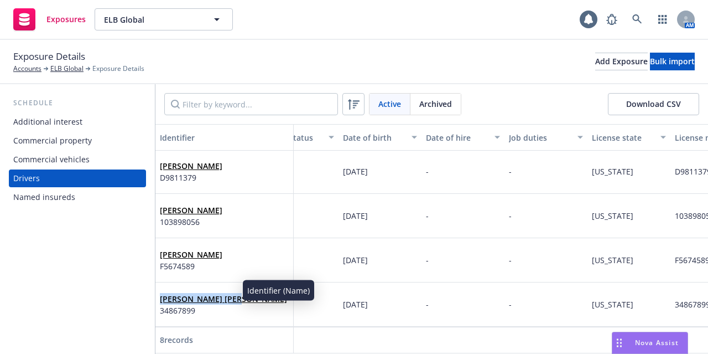
drag, startPoint x: 249, startPoint y: 289, endPoint x: 160, endPoint y: 294, distance: 88.7
click at [160, 294] on div "Brandon Lamar Gary 34867899" at bounding box center [224, 304] width 129 height 30
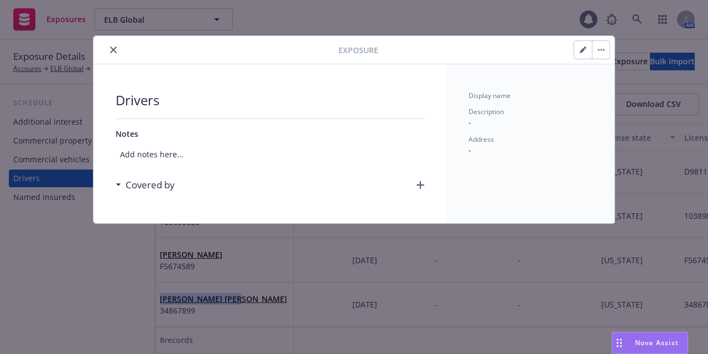
click at [109, 45] on button "close" at bounding box center [113, 49] width 13 height 13
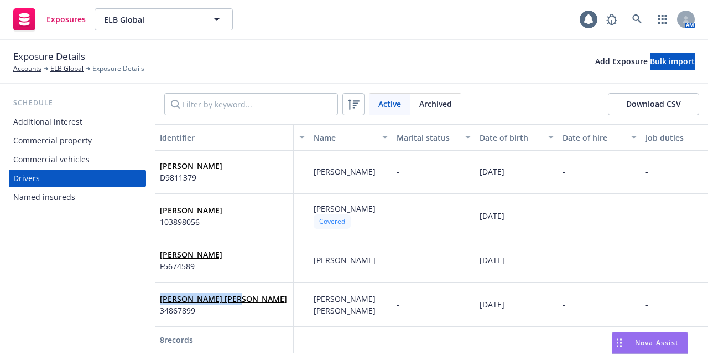
scroll to position [187, 65]
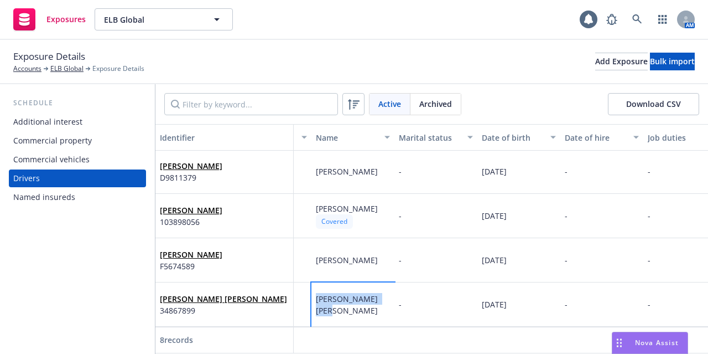
drag, startPoint x: 340, startPoint y: 301, endPoint x: 315, endPoint y: 288, distance: 27.7
click at [315, 288] on div "Brandon Lamar Gary" at bounding box center [353, 304] width 83 height 44
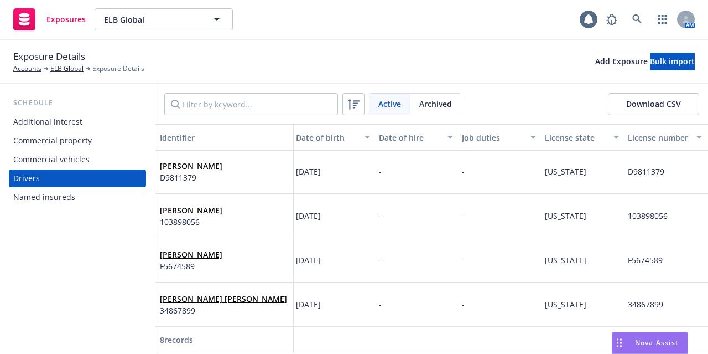
scroll to position [187, 262]
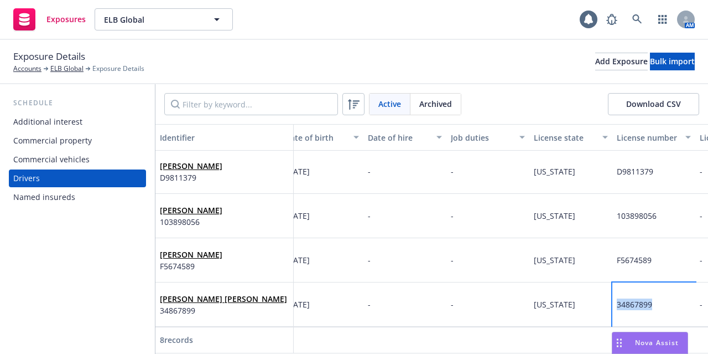
drag, startPoint x: 661, startPoint y: 294, endPoint x: 615, endPoint y: 298, distance: 46.1
click at [615, 298] on div "34867899" at bounding box center [654, 304] width 83 height 44
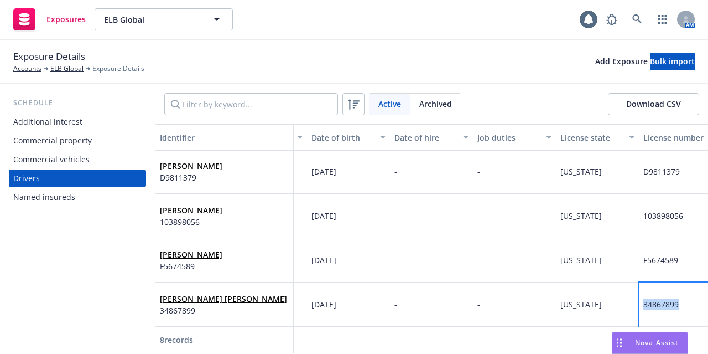
scroll to position [187, 226]
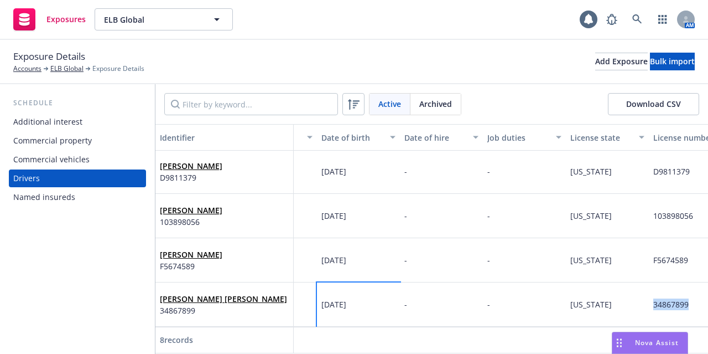
drag, startPoint x: 371, startPoint y: 298, endPoint x: 322, endPoint y: 300, distance: 48.7
click at [322, 300] on div "09/20/1991" at bounding box center [358, 304] width 83 height 44
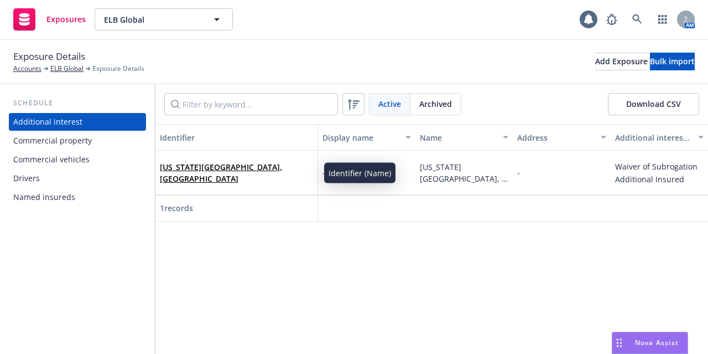
click at [126, 169] on div "Additional interest Commercial property Commercial vehicles Drivers Named insur…" at bounding box center [77, 159] width 137 height 93
click at [124, 167] on div "Commercial vehicles" at bounding box center [77, 160] width 128 height 18
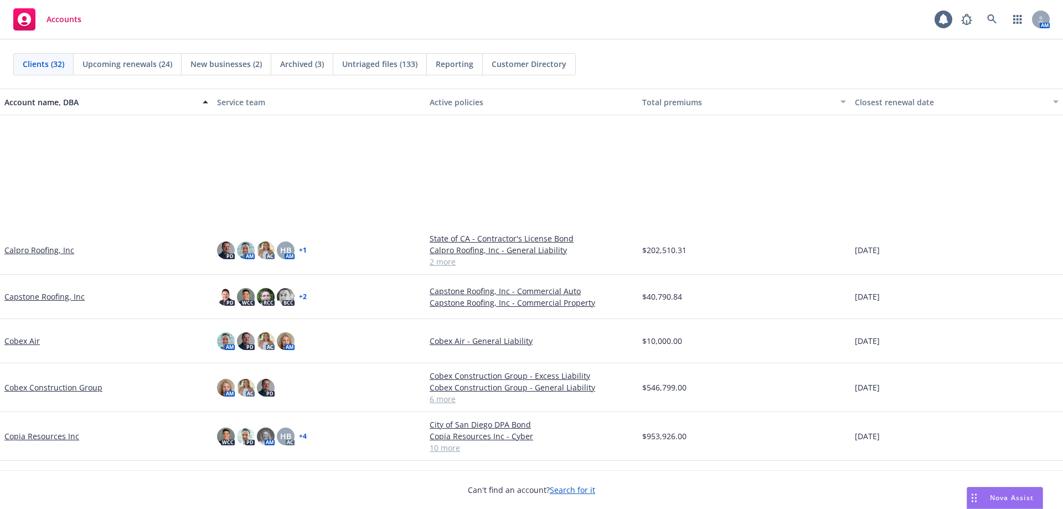
scroll to position [332, 0]
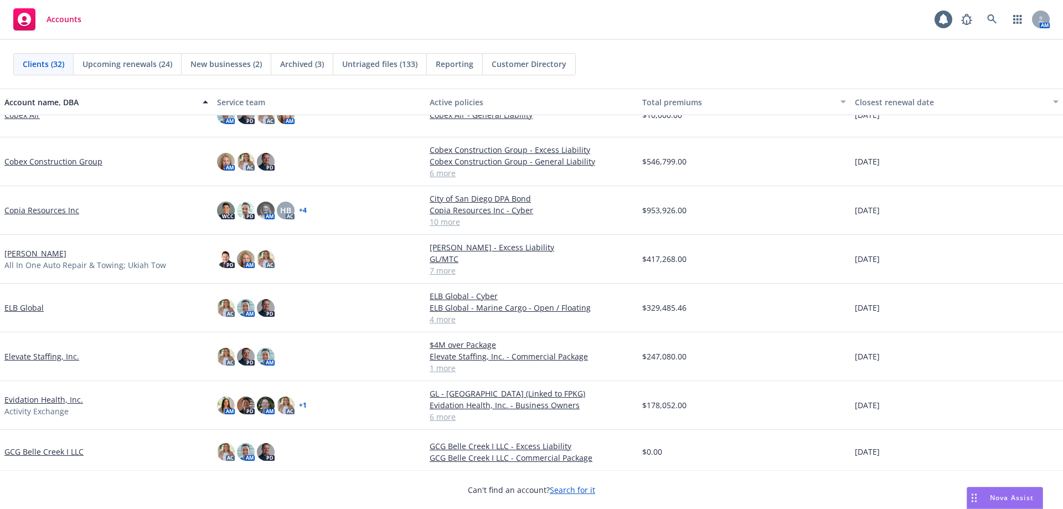
click at [33, 311] on link "ELB Global" at bounding box center [23, 308] width 39 height 12
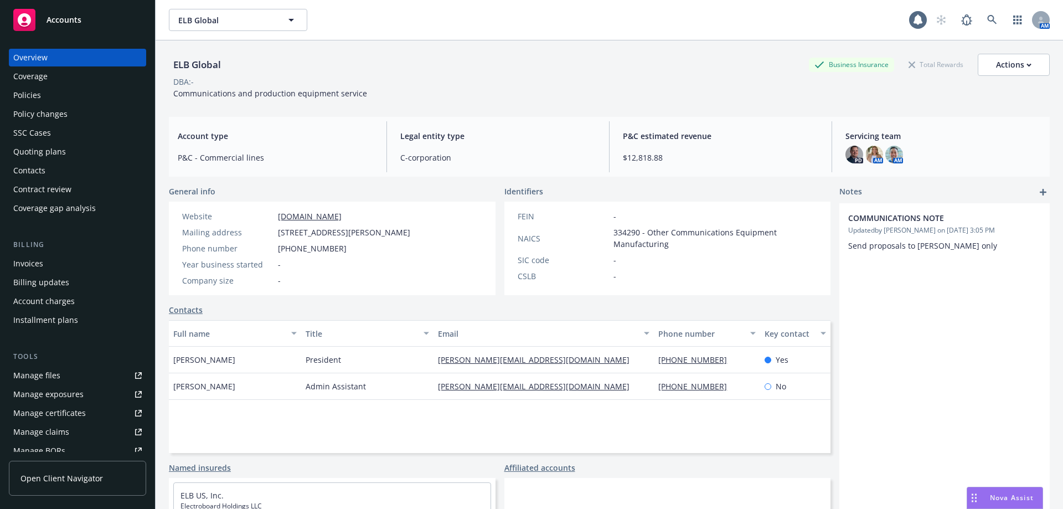
click at [82, 159] on div "Quoting plans" at bounding box center [77, 152] width 128 height 18
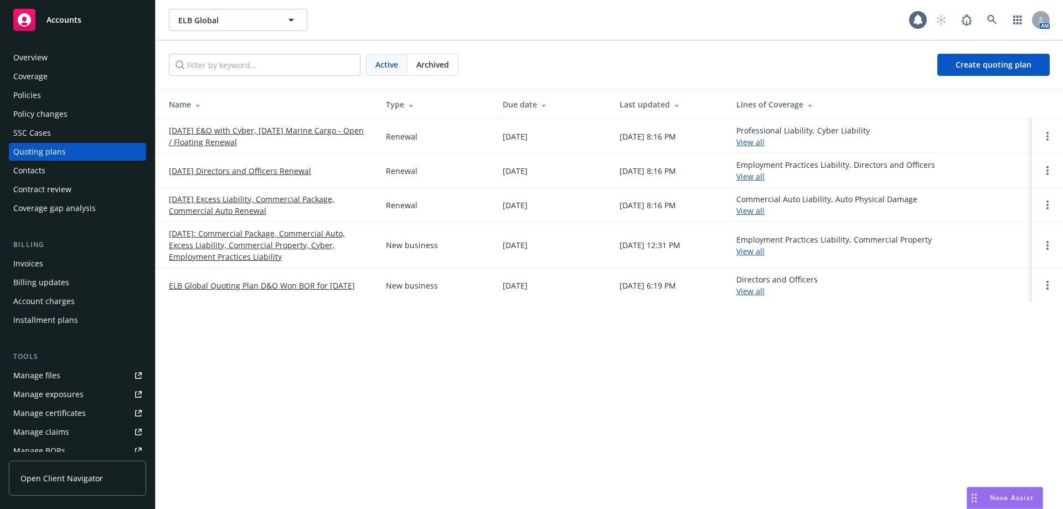
click at [309, 358] on div "ELB Global ELB Global 1 AM Active Archived Create quoting plan Name Type Due da…" at bounding box center [609, 254] width 907 height 509
